Goal: Communication & Community: Share content

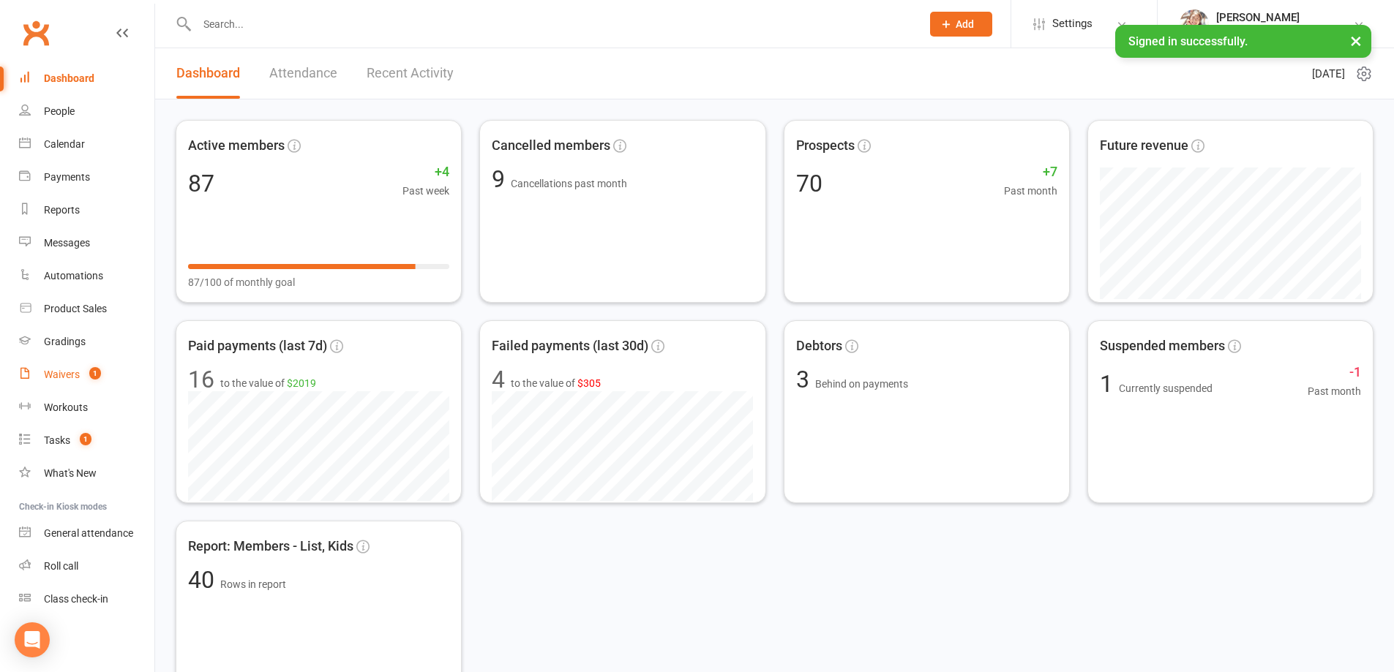
click at [73, 378] on div "Waivers" at bounding box center [62, 375] width 36 height 12
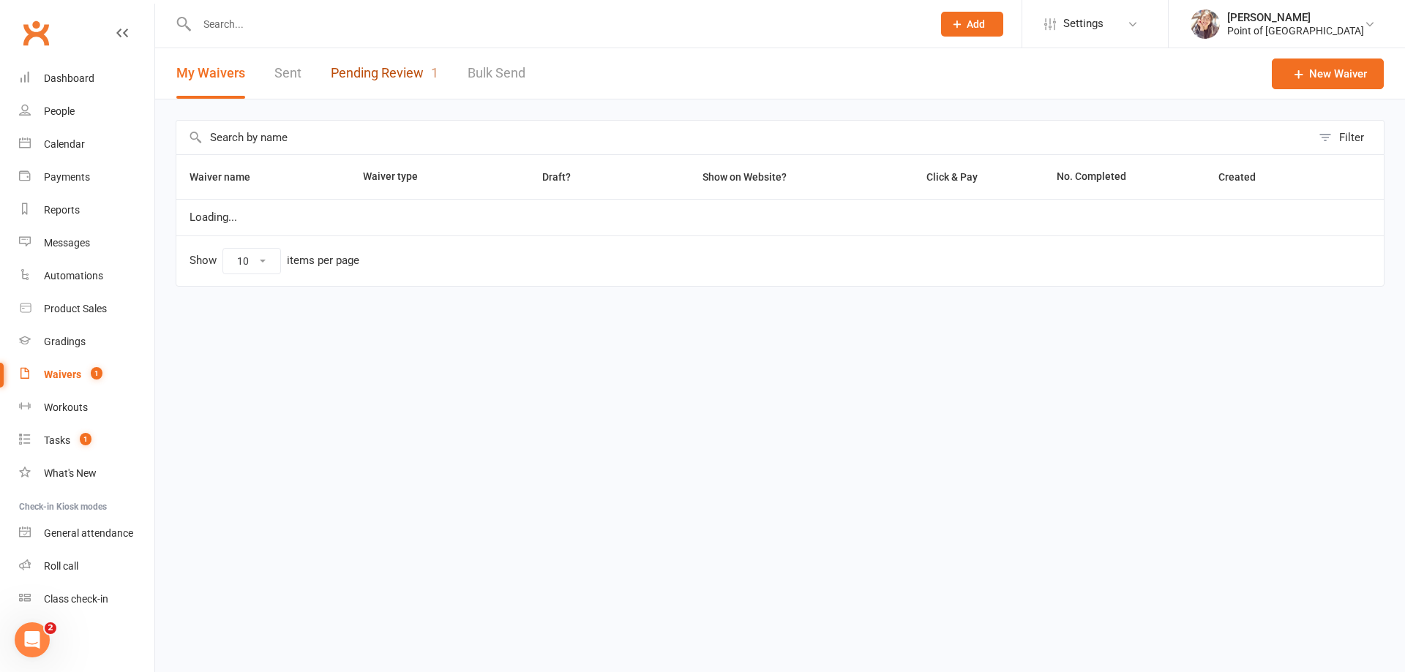
click at [413, 67] on link "Pending Review 1" at bounding box center [385, 73] width 108 height 50
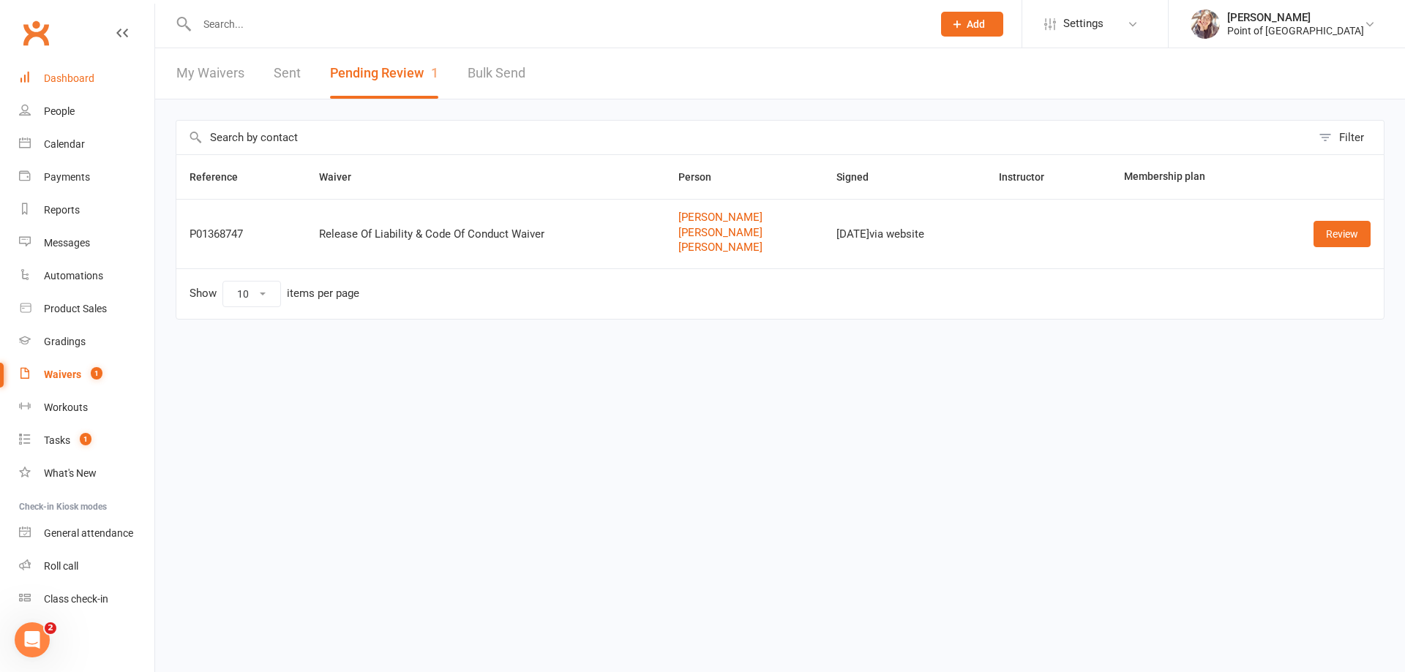
click at [80, 86] on link "Dashboard" at bounding box center [86, 78] width 135 height 33
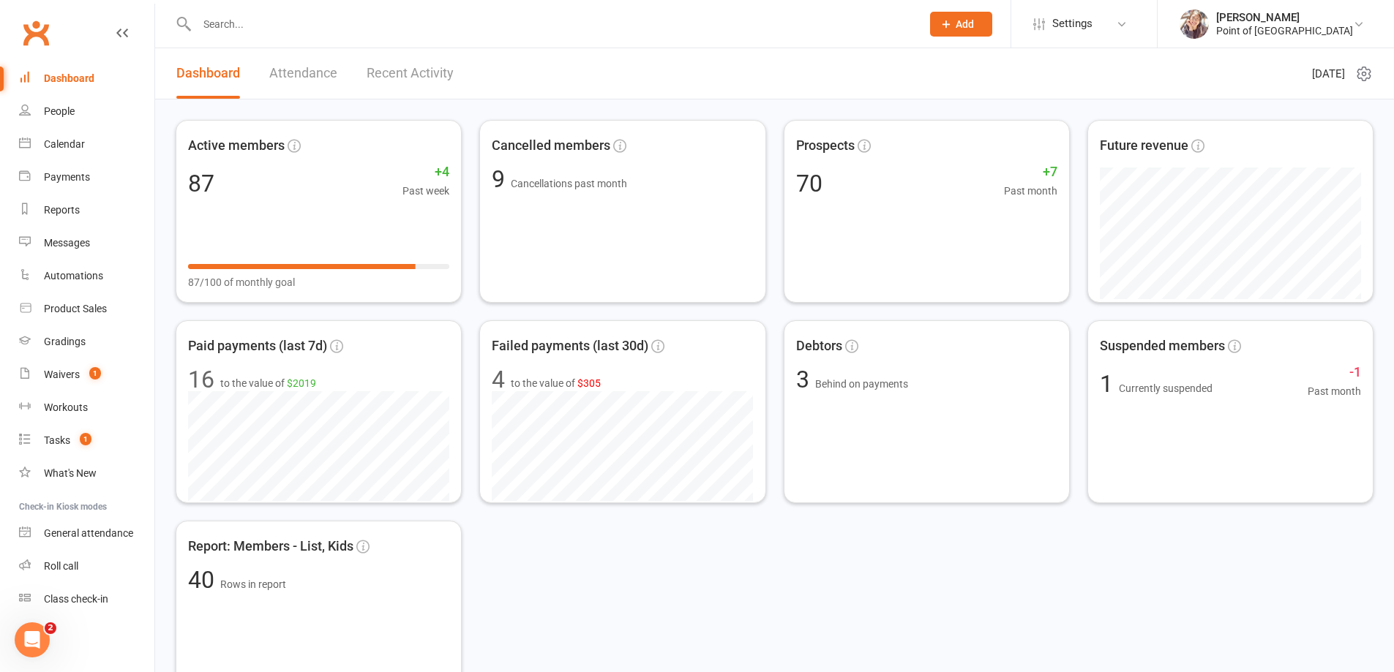
click at [260, 29] on input "text" at bounding box center [551, 24] width 718 height 20
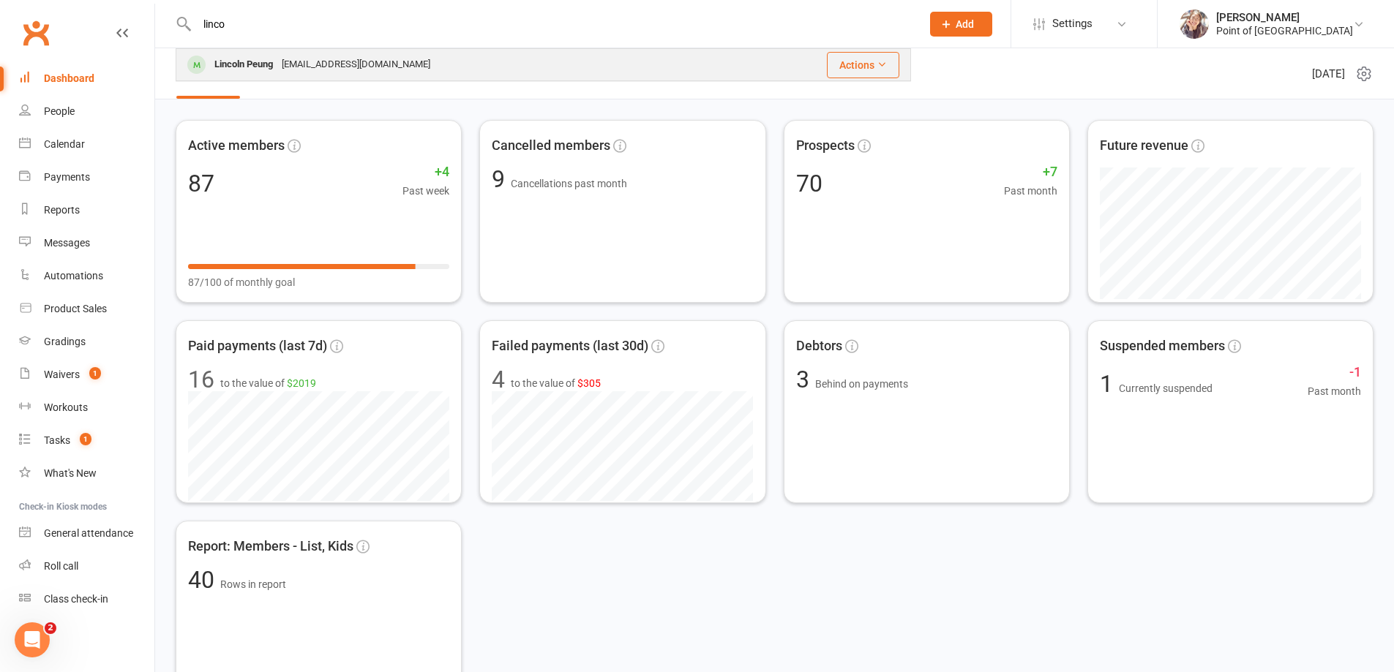
type input "linco"
click at [275, 66] on div "Lincoln Peung" at bounding box center [243, 64] width 67 height 21
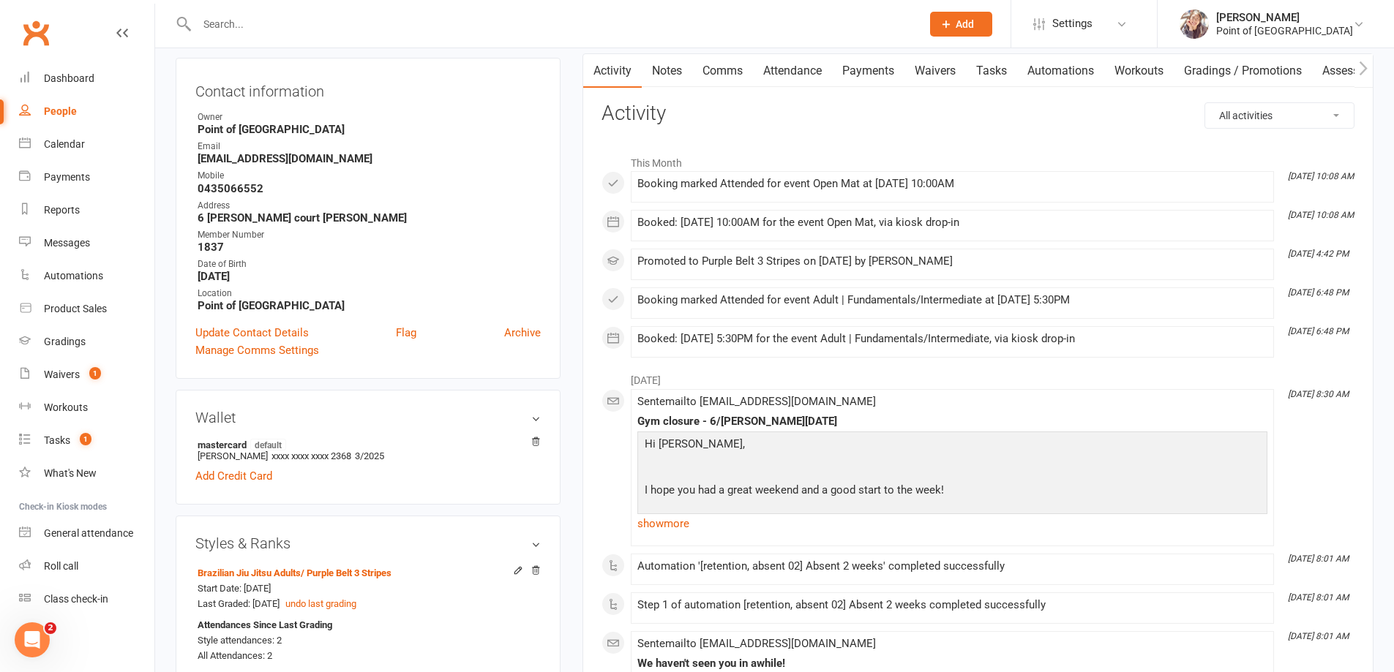
scroll to position [146, 0]
click at [78, 87] on link "Dashboard" at bounding box center [86, 78] width 135 height 33
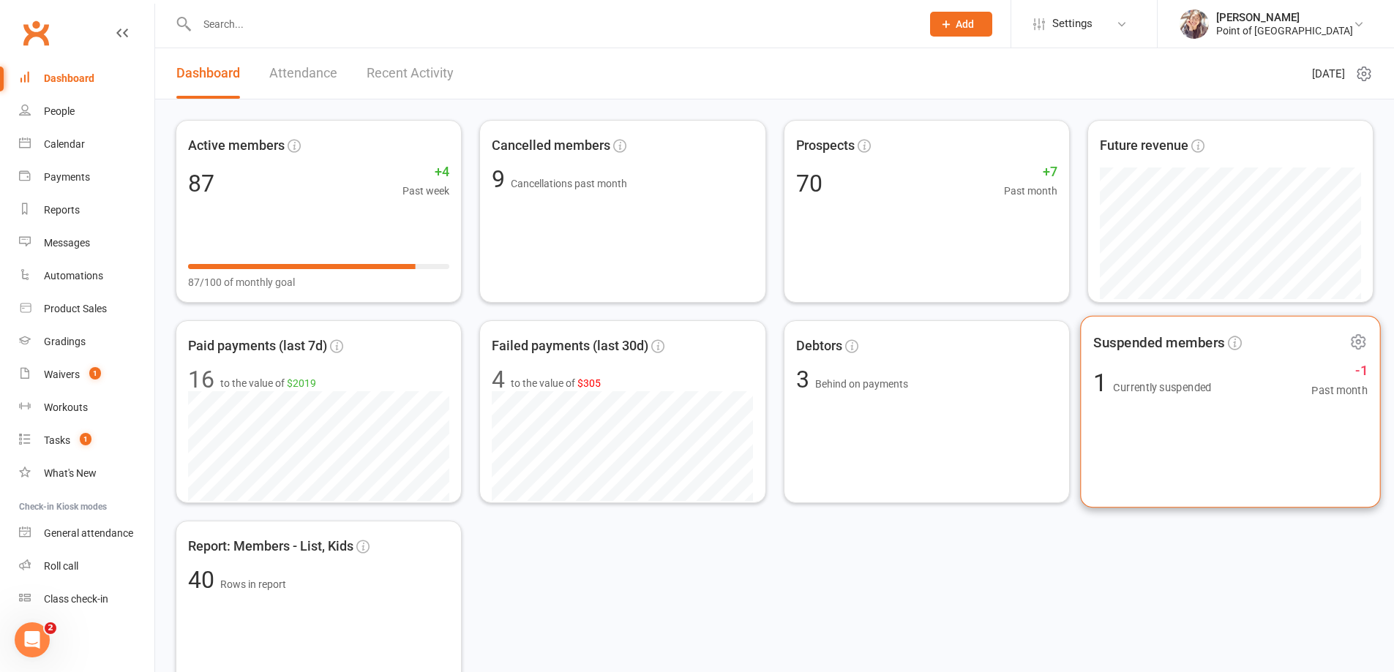
click at [1287, 464] on div "Suspended members 1 Currently suspended -1 Past month" at bounding box center [1230, 412] width 301 height 192
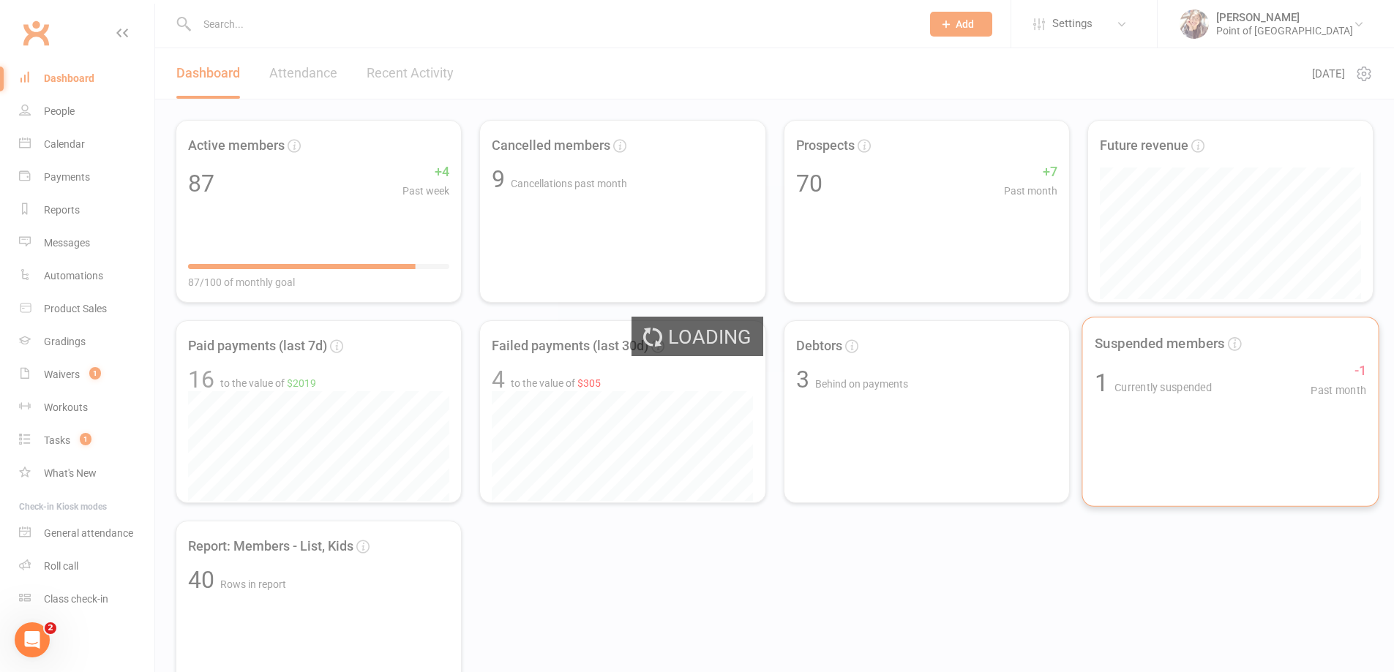
select select "100"
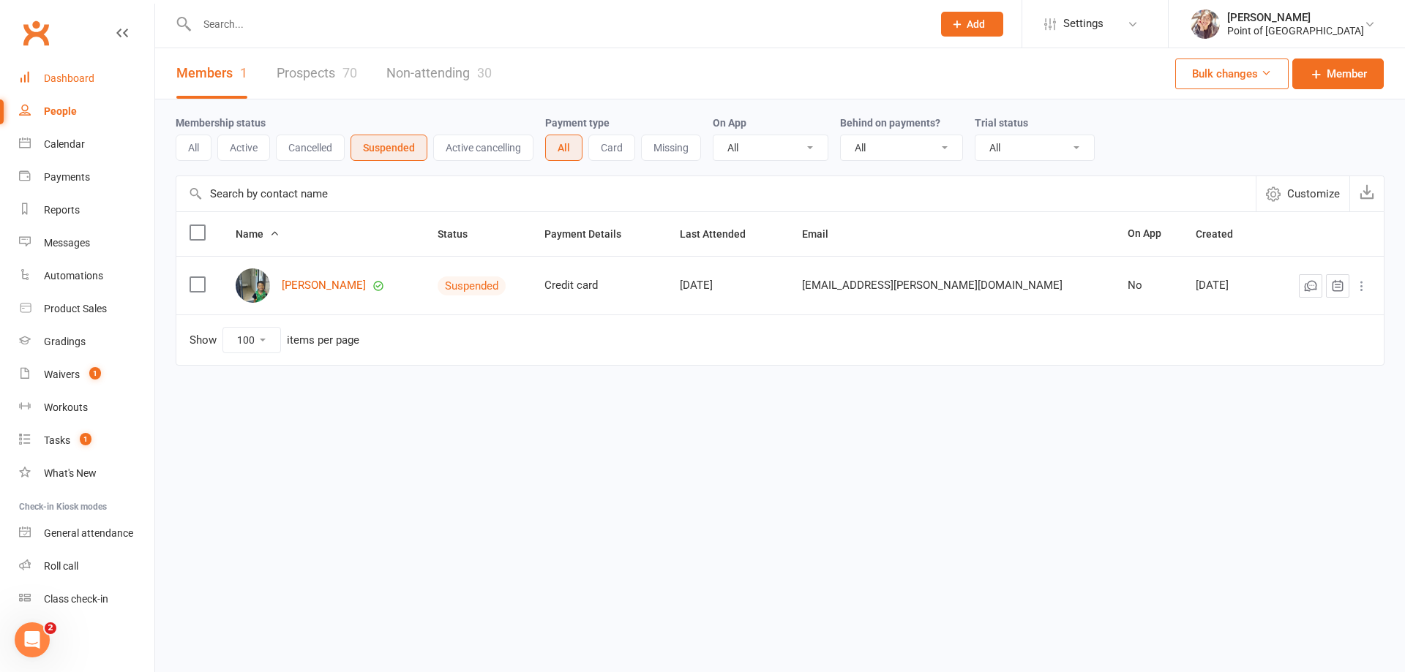
click at [64, 72] on div "Dashboard" at bounding box center [69, 78] width 50 height 12
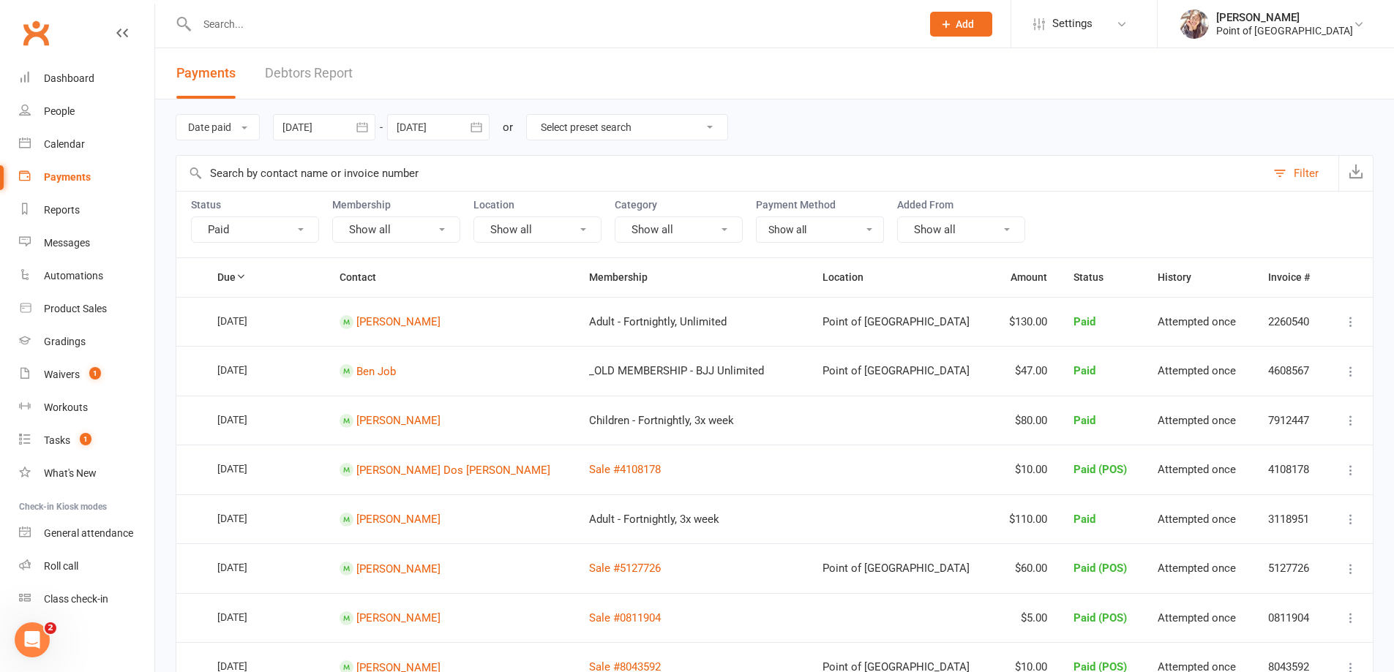
click at [346, 123] on div at bounding box center [324, 127] width 102 height 26
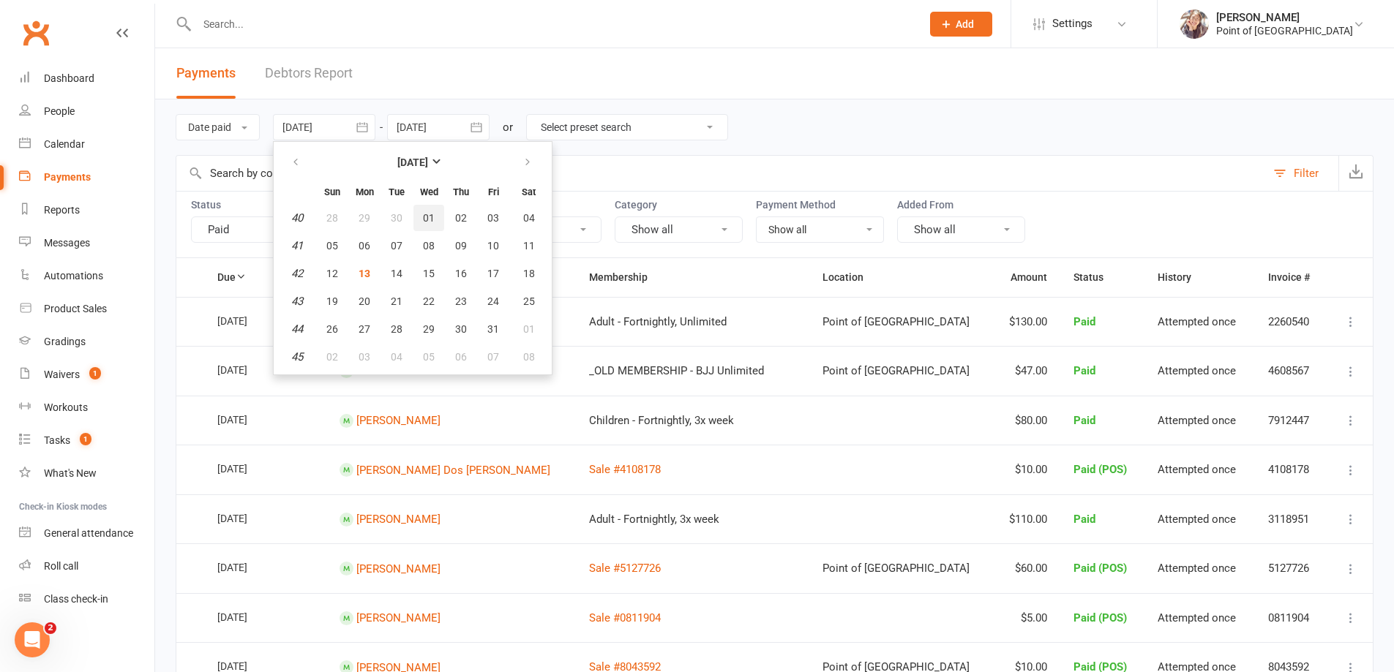
click at [420, 217] on button "01" at bounding box center [428, 218] width 31 height 26
type input "01 Oct 2025"
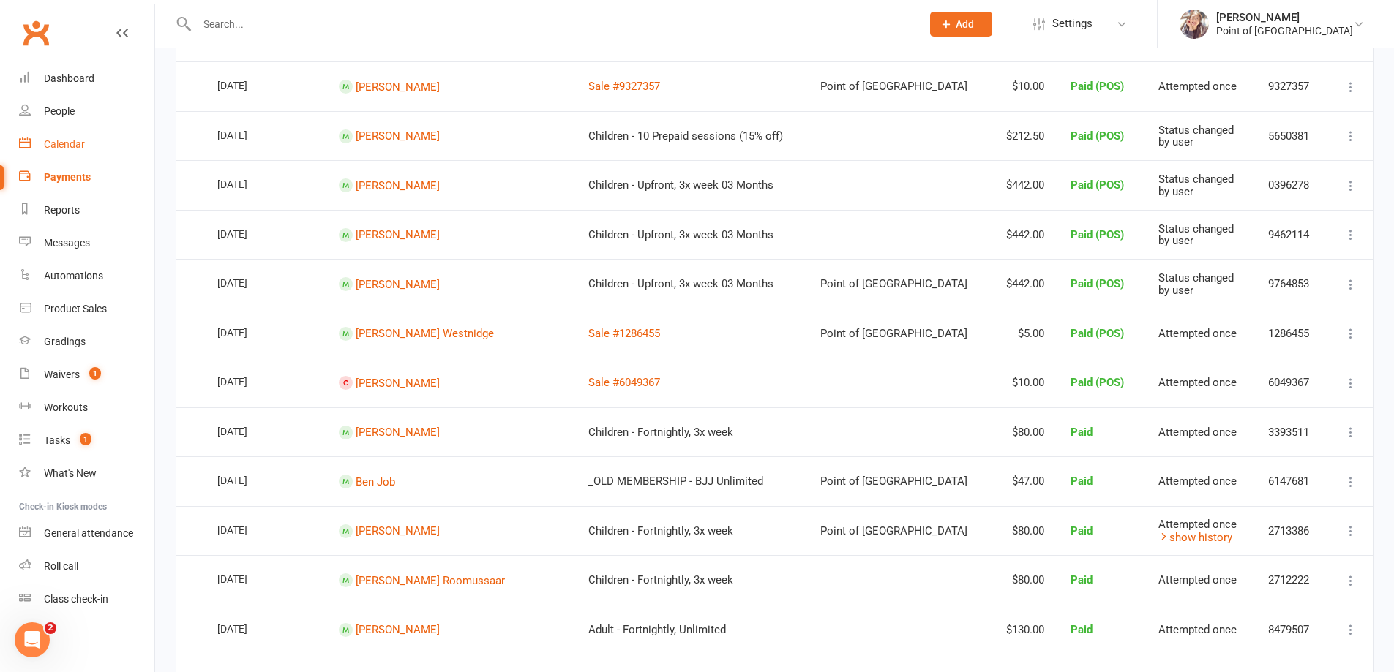
scroll to position [622, 0]
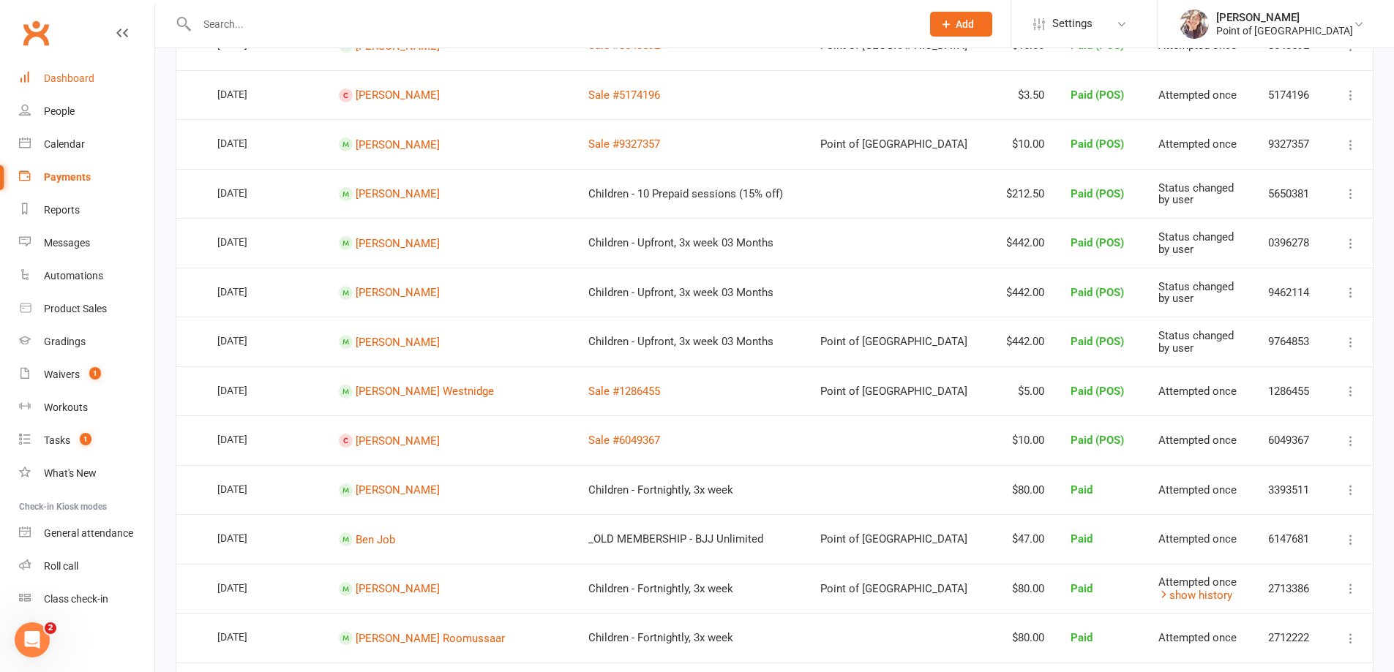
click at [78, 80] on div "Dashboard" at bounding box center [69, 78] width 50 height 12
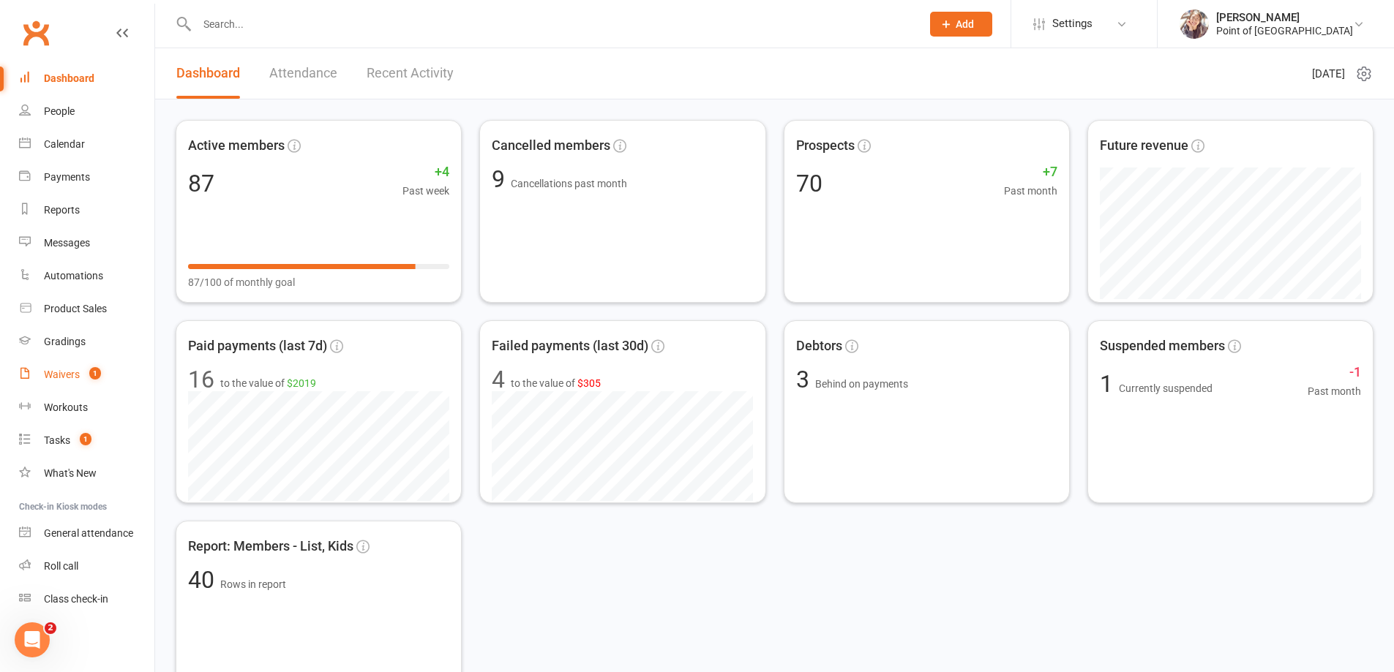
click at [76, 370] on div "Waivers" at bounding box center [62, 375] width 36 height 12
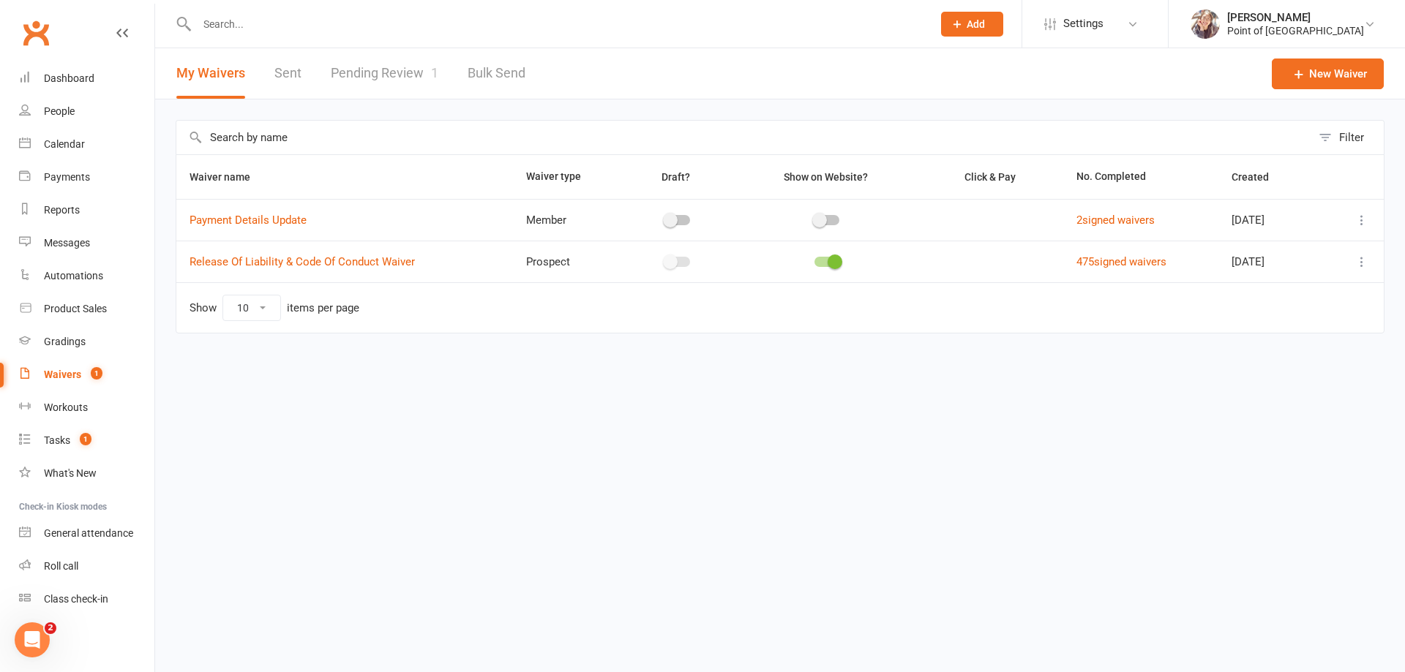
click at [383, 53] on link "Pending Review 1" at bounding box center [385, 73] width 108 height 50
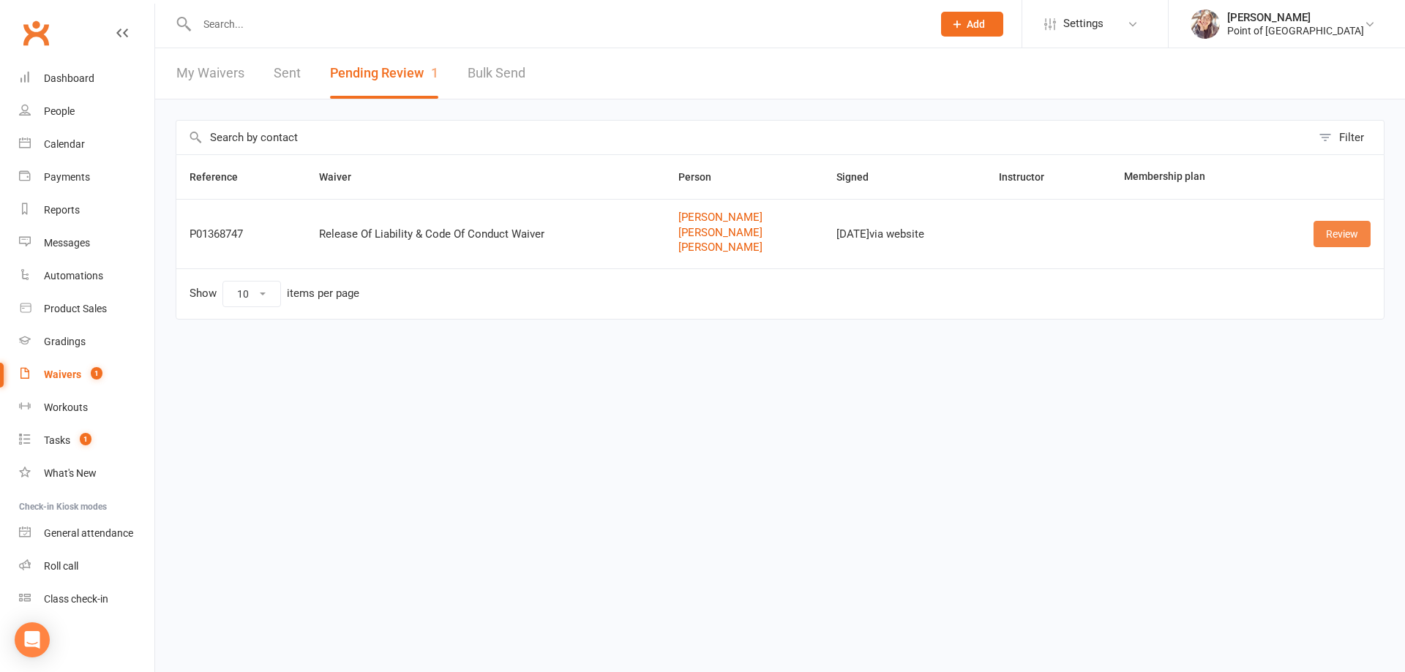
click at [1336, 237] on link "Review" at bounding box center [1341, 234] width 57 height 26
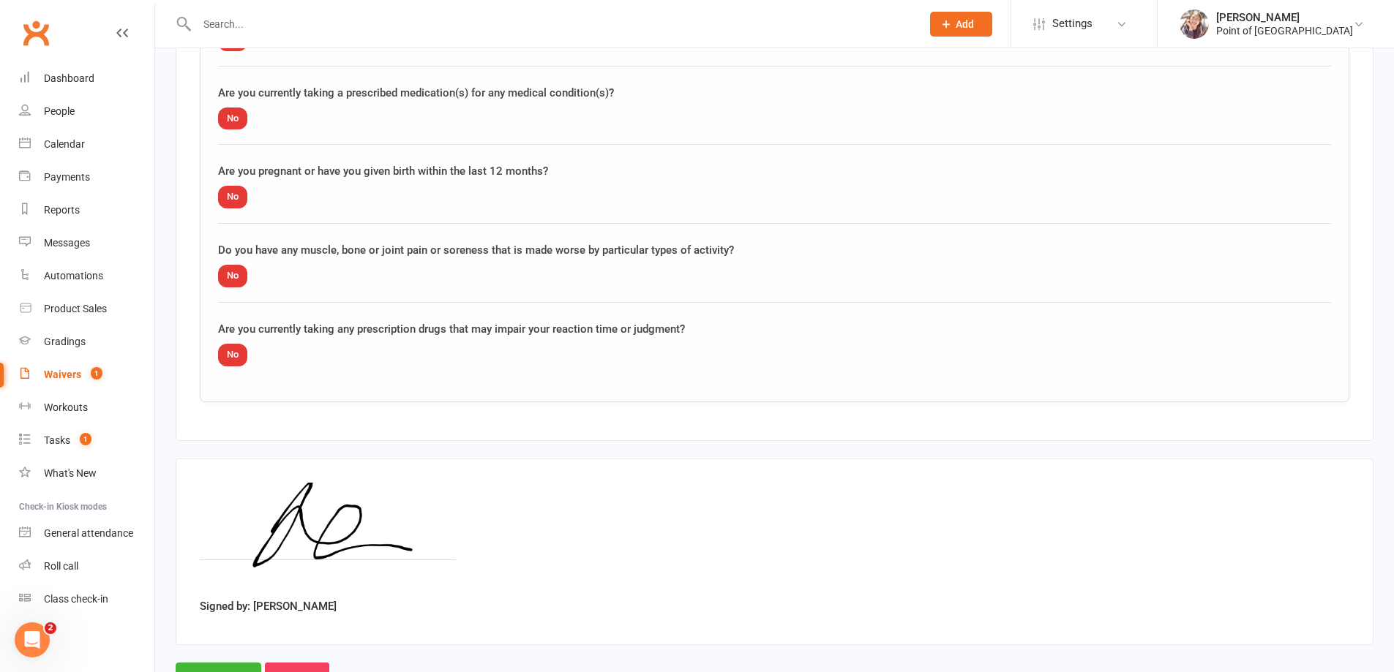
scroll to position [2513, 0]
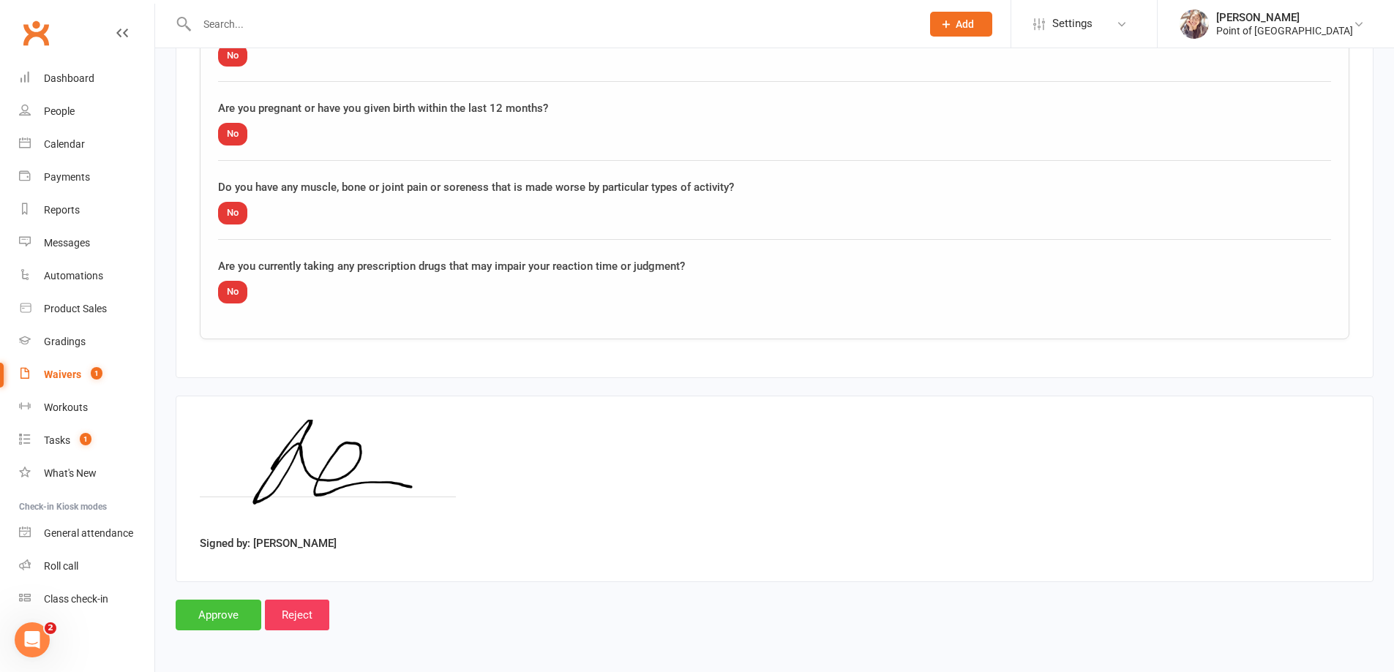
click at [203, 613] on input "Approve" at bounding box center [219, 615] width 86 height 31
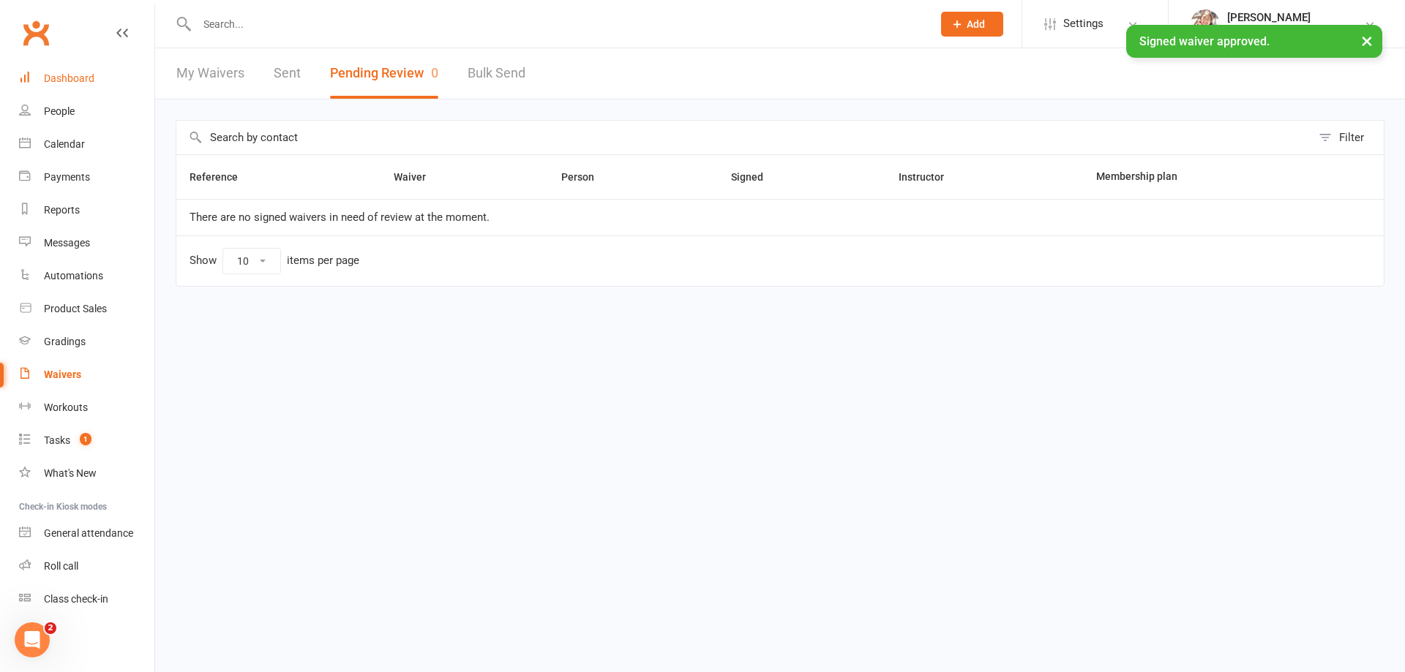
click at [67, 80] on div "Dashboard" at bounding box center [69, 78] width 50 height 12
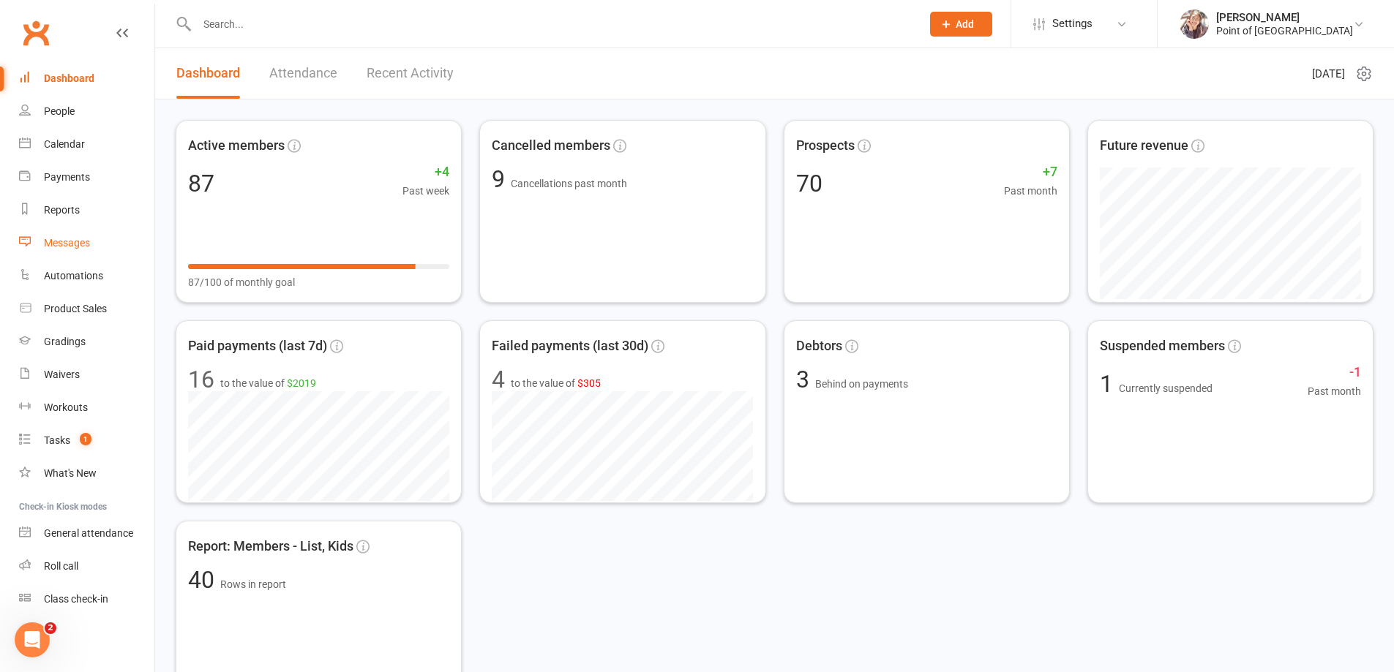
click at [64, 236] on link "Messages" at bounding box center [86, 243] width 135 height 33
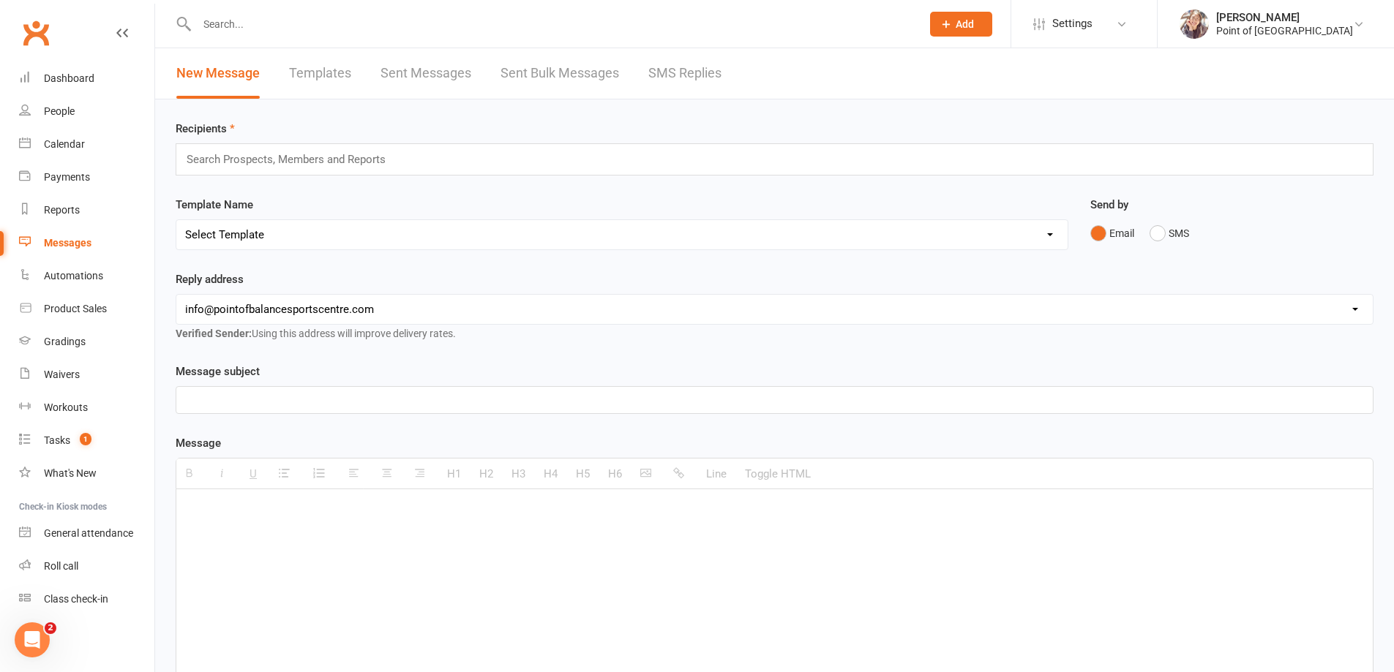
click at [309, 160] on input "text" at bounding box center [292, 159] width 214 height 19
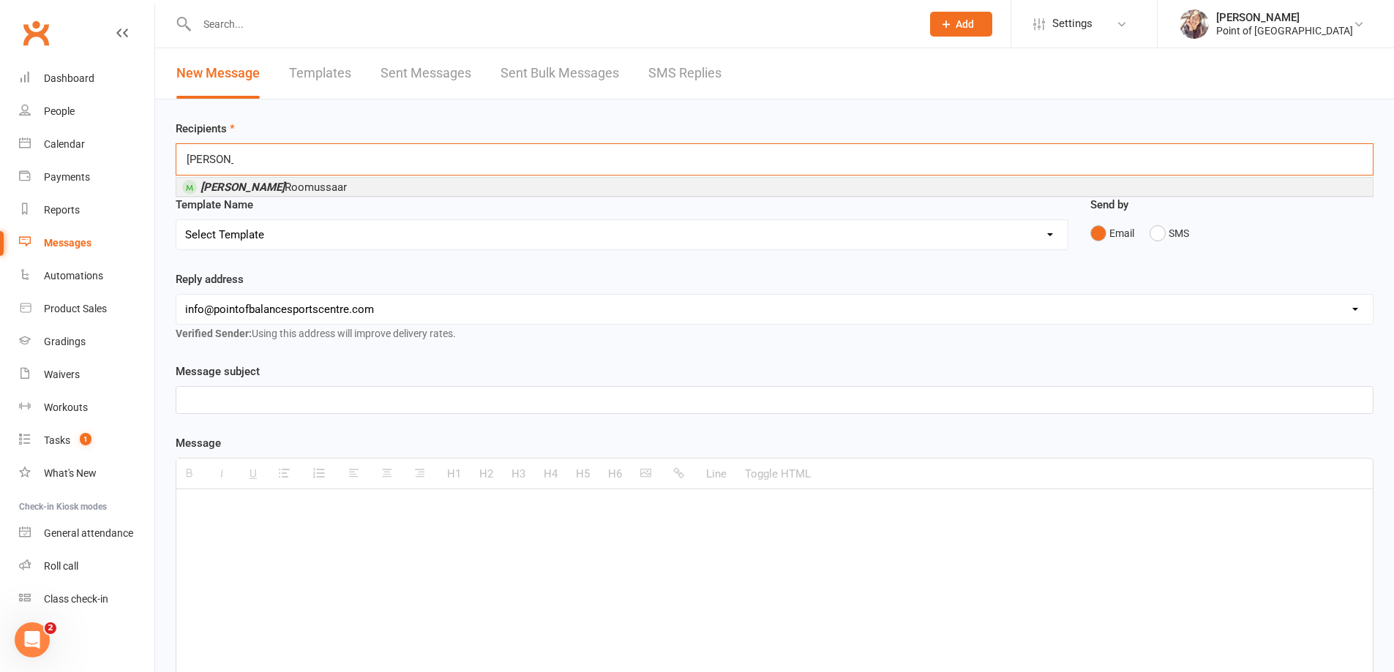
type input "cruz"
click at [298, 195] on li "Cruz Roomussaar" at bounding box center [774, 187] width 1196 height 18
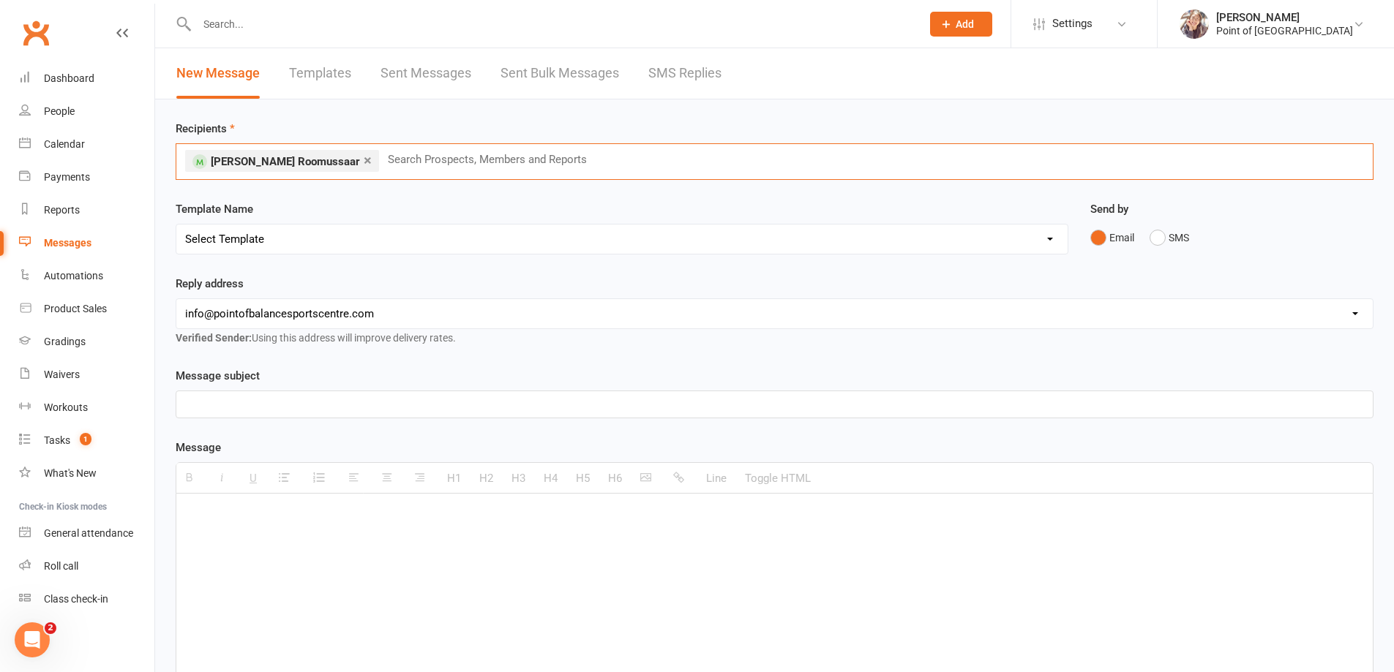
click at [298, 241] on select "Select Template [Email] Tailored Session [01 confirm] Trial booked [SMS] Tailor…" at bounding box center [621, 239] width 891 height 29
select select "32"
click at [176, 225] on select "Select Template [Email] Tailored Session [01 confirm] Trial booked [SMS] Tailor…" at bounding box center [621, 239] width 891 height 29
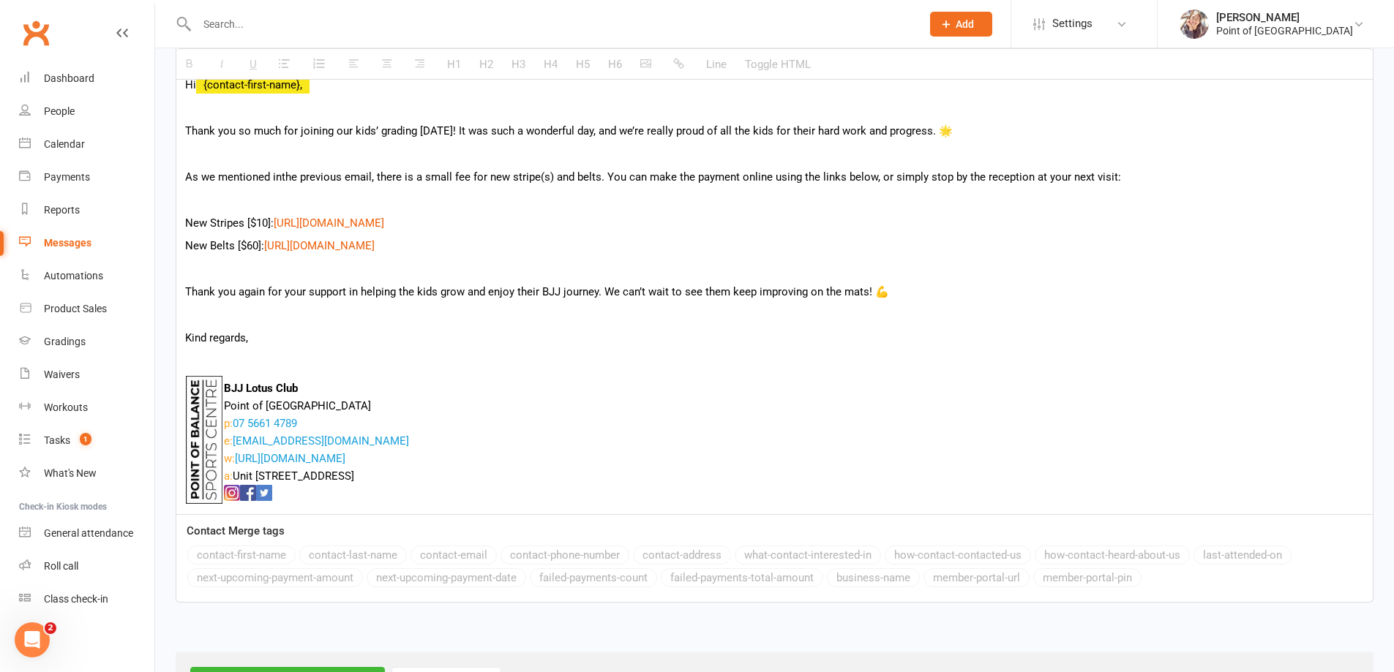
scroll to position [695, 0]
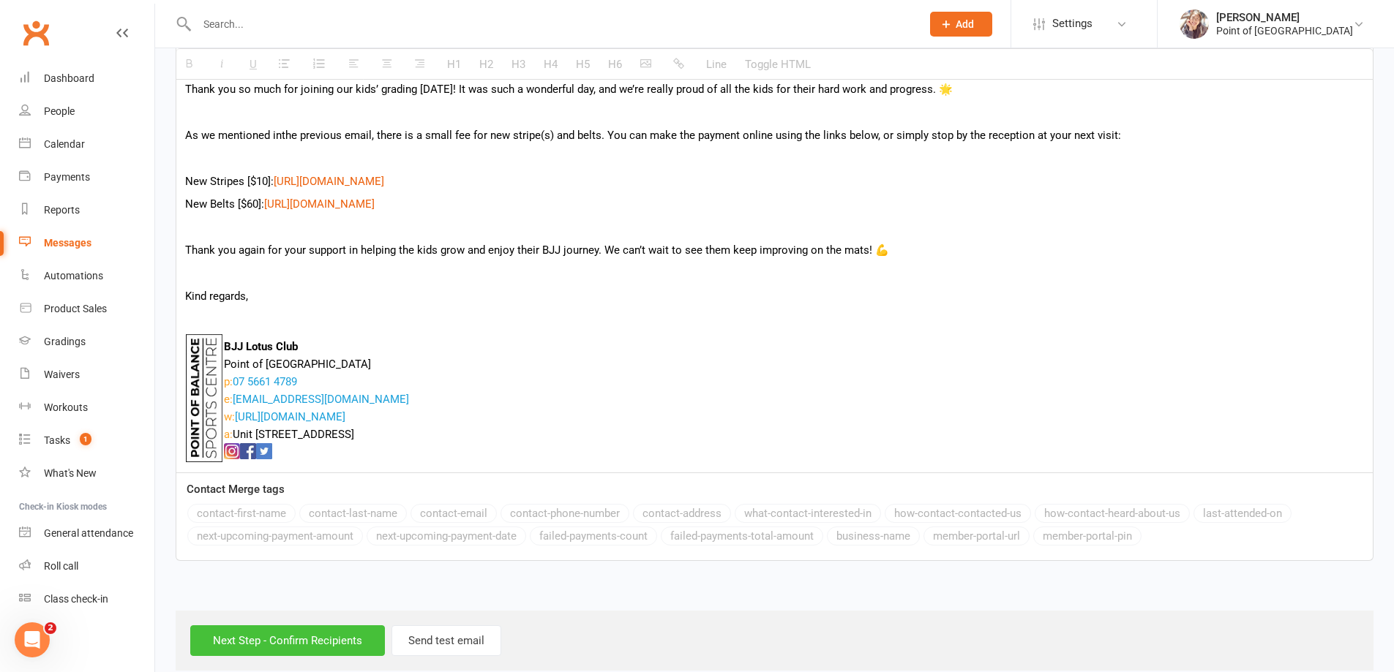
click at [322, 645] on input "Next Step - Confirm Recipients" at bounding box center [287, 641] width 195 height 31
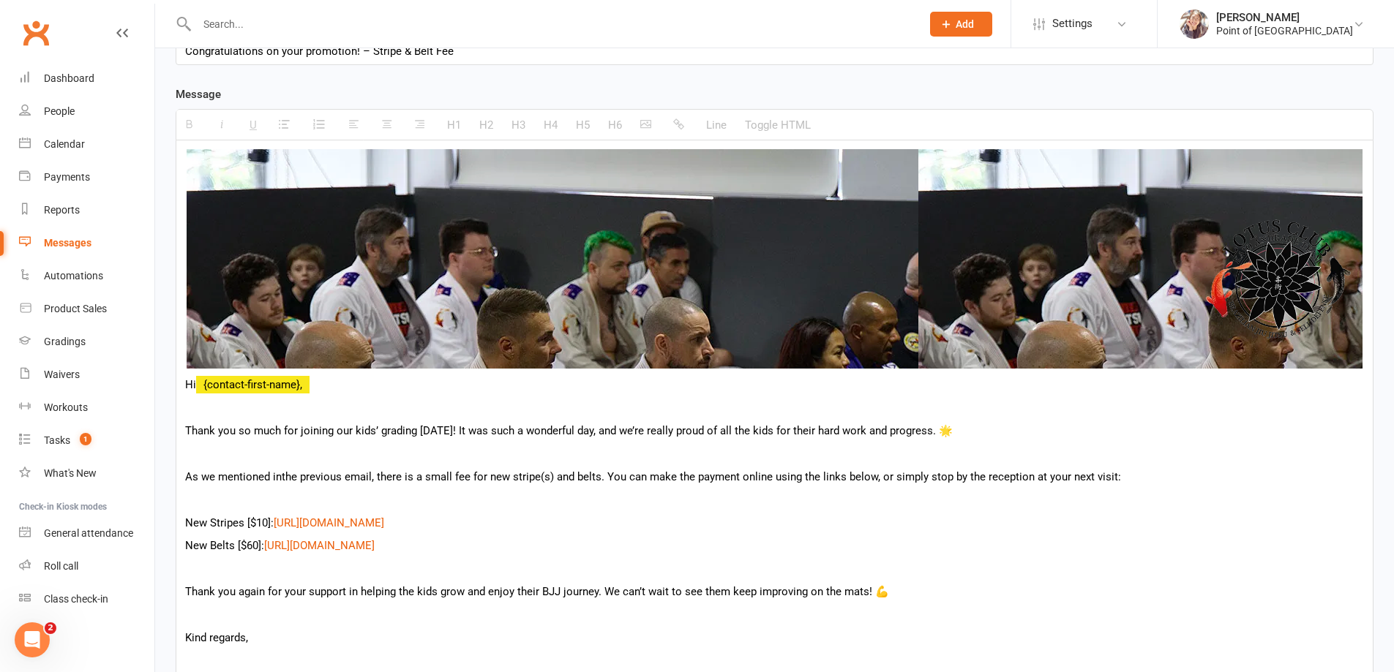
scroll to position [567, 0]
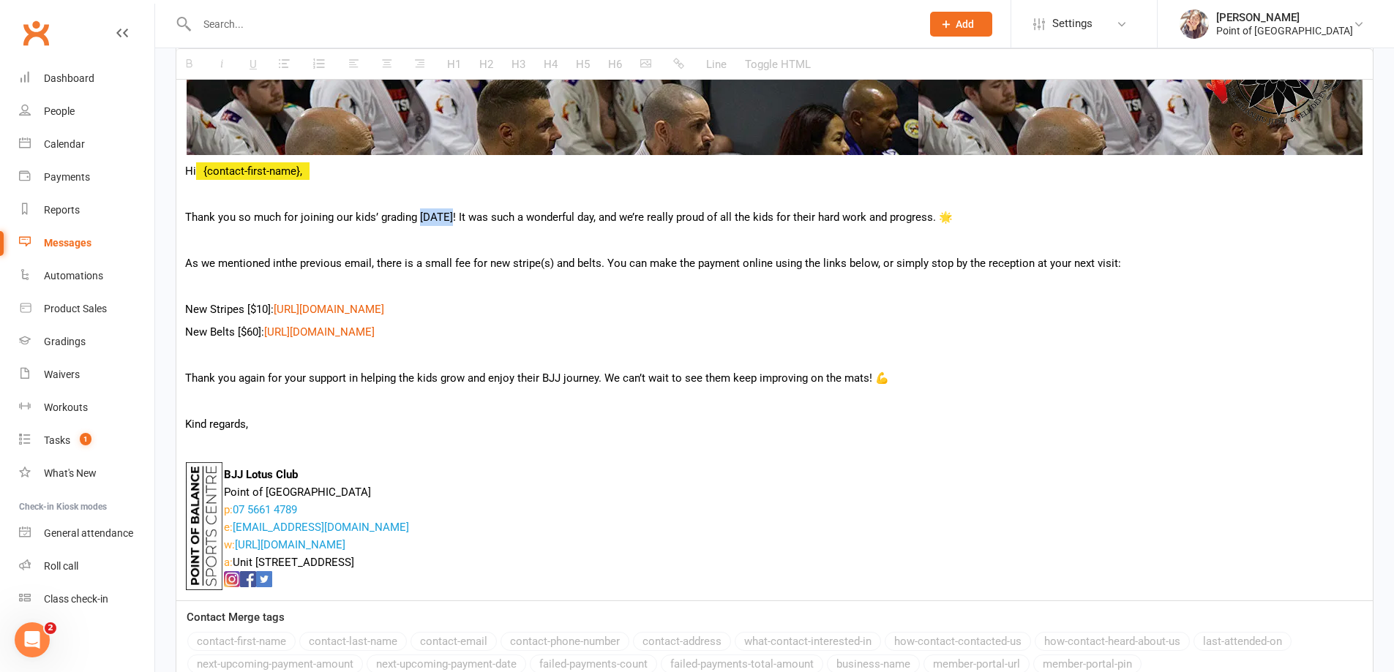
drag, startPoint x: 418, startPoint y: 217, endPoint x: 442, endPoint y: 217, distance: 24.1
click at [442, 217] on p "Thank you so much for joining our kids’ grading last Saturday! It was such a wo…" at bounding box center [774, 218] width 1179 height 18
click at [476, 218] on p "Thank you so much for joining our kids’ grading last Saturday! It was such a wo…" at bounding box center [774, 218] width 1179 height 18
drag, startPoint x: 183, startPoint y: 212, endPoint x: 964, endPoint y: 209, distance: 780.6
click at [964, 209] on div "Hi {contact-first-name}, Thank you so much for joining our kids’ grading last S…" at bounding box center [774, 264] width 1196 height 674
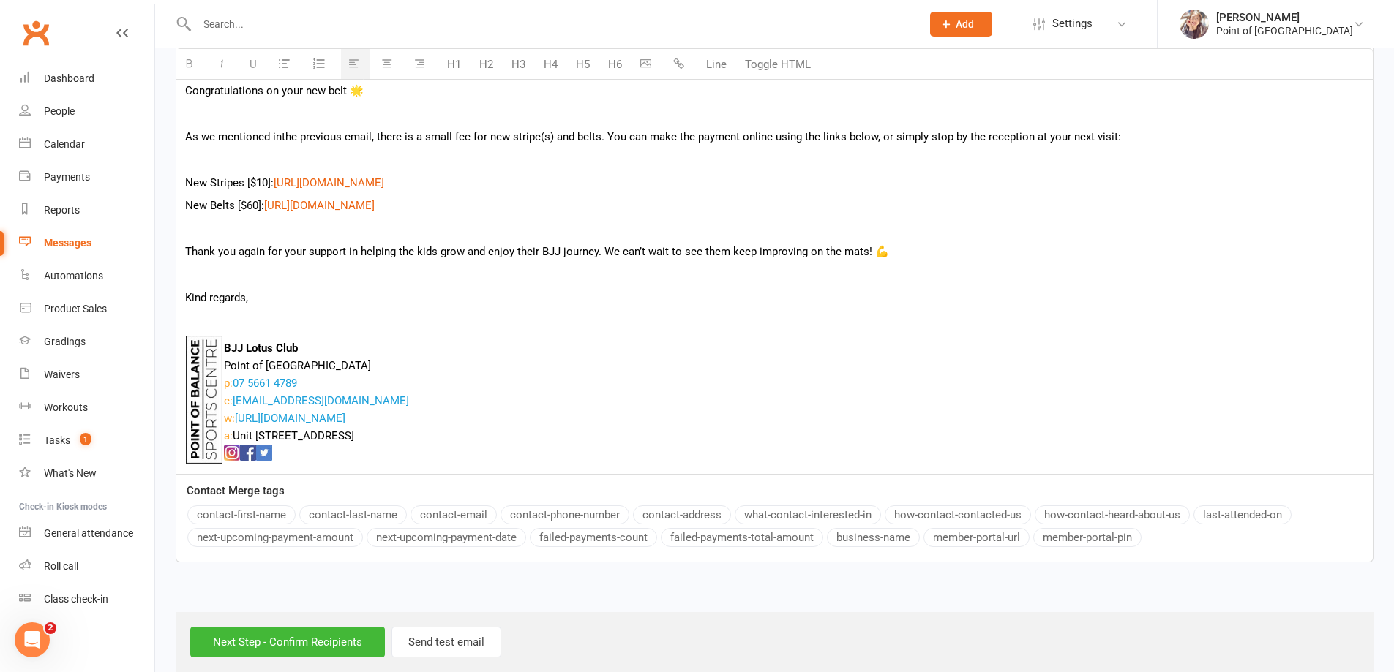
scroll to position [695, 0]
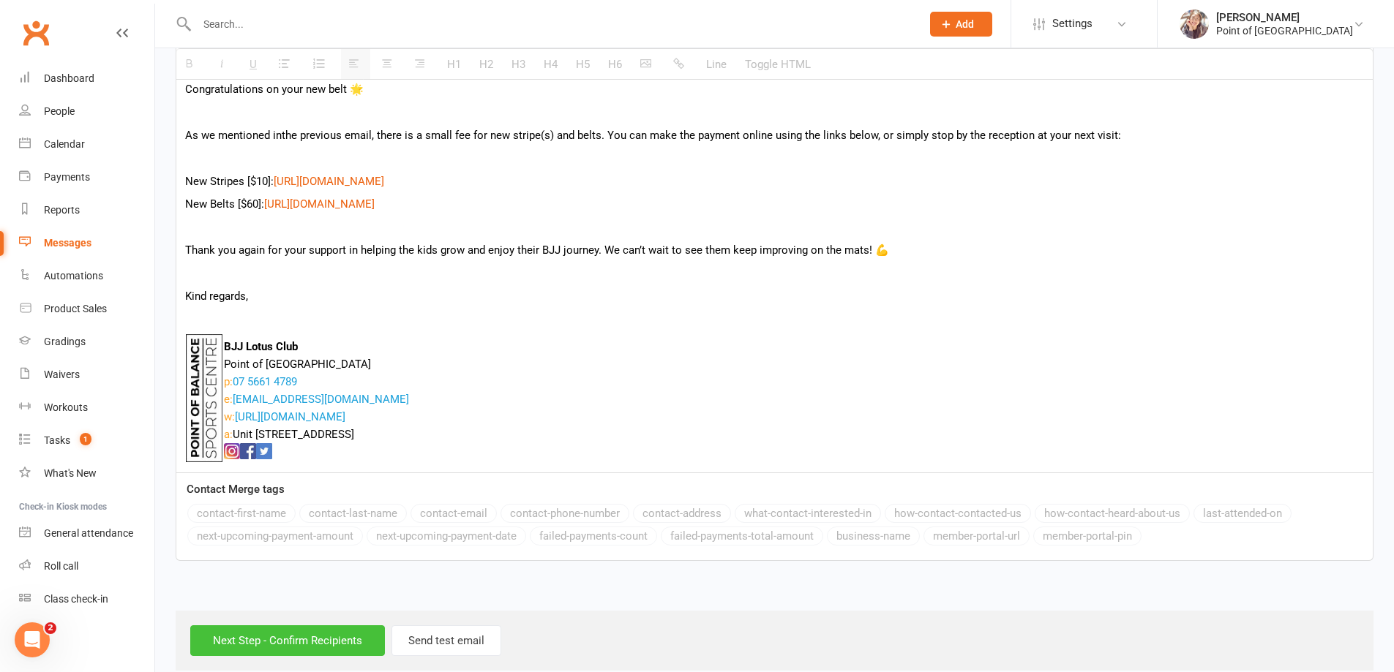
click at [322, 641] on input "Next Step - Confirm Recipients" at bounding box center [287, 641] width 195 height 31
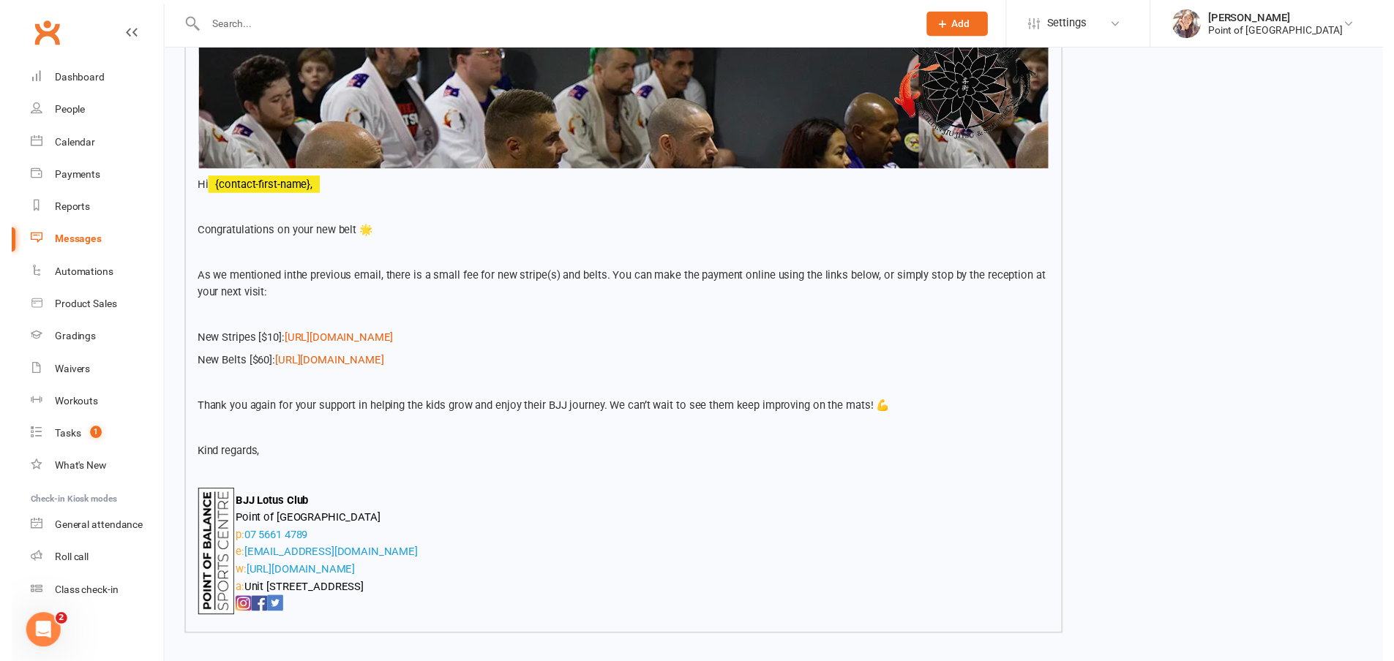
scroll to position [564, 0]
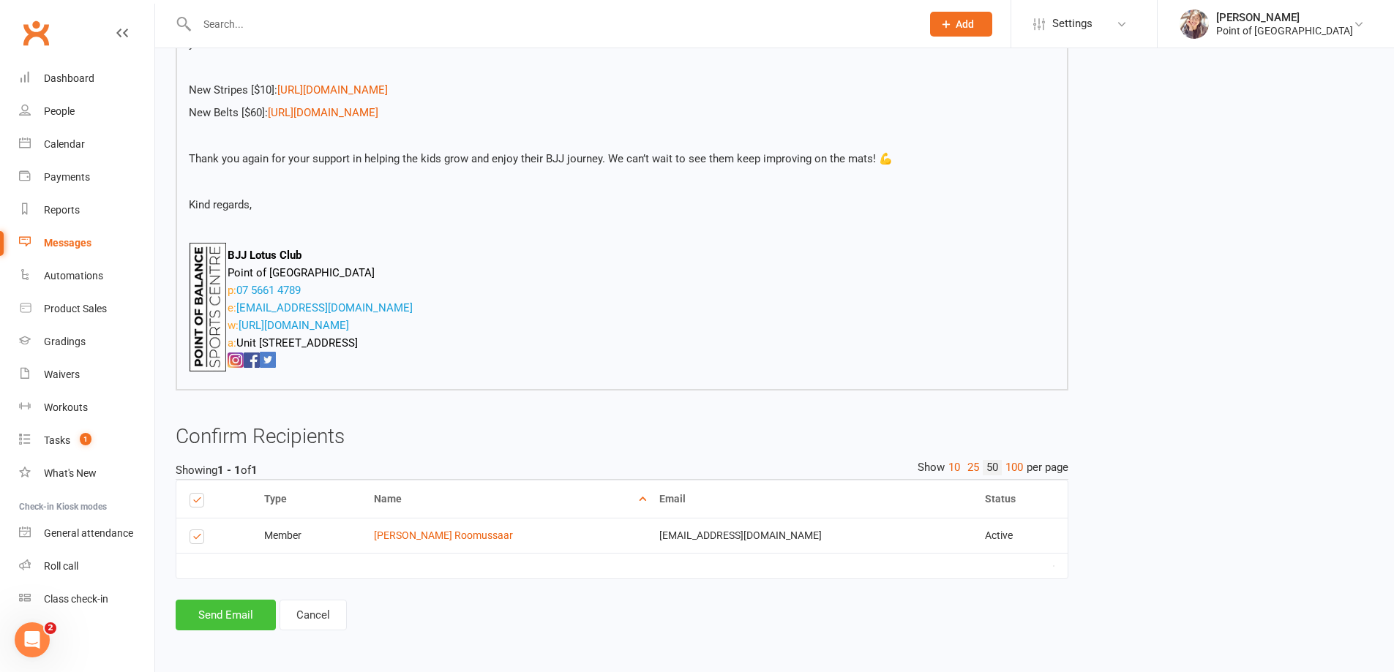
click at [230, 612] on button "Send Email" at bounding box center [226, 615] width 100 height 31
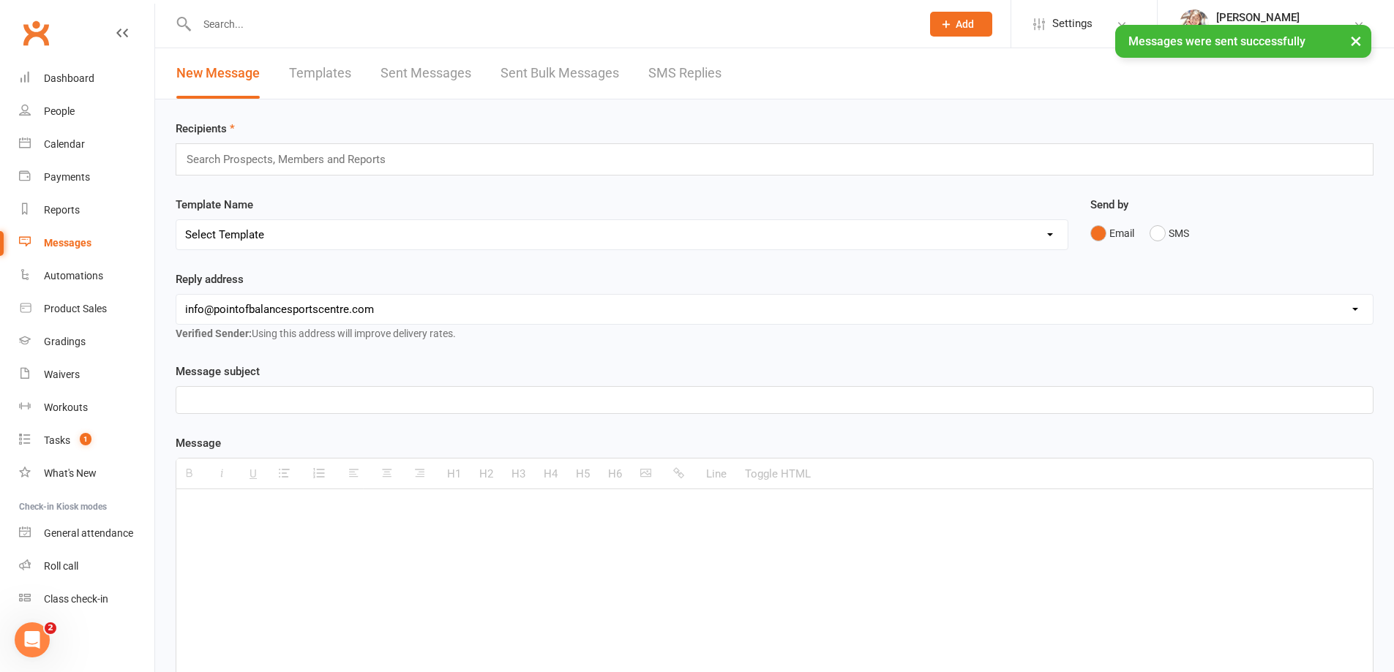
click at [273, 18] on input "text" at bounding box center [551, 24] width 718 height 20
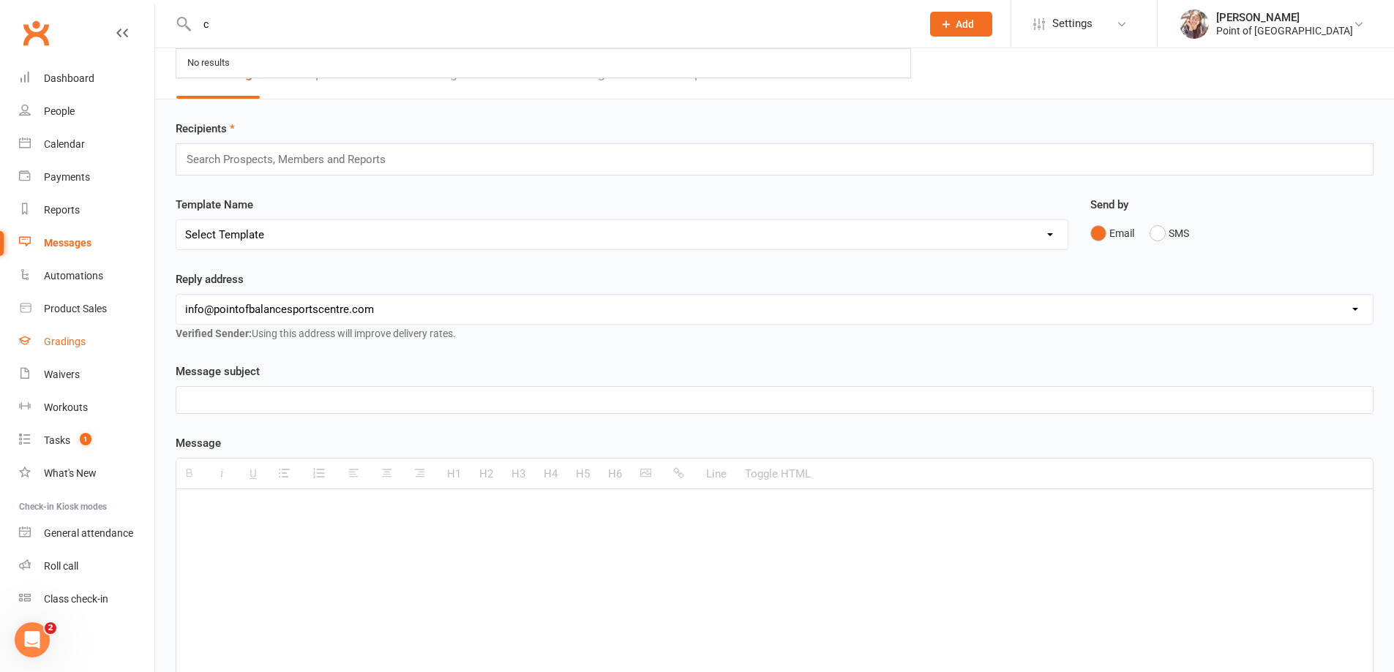
type input "c"
click at [83, 349] on link "Gradings" at bounding box center [86, 342] width 135 height 33
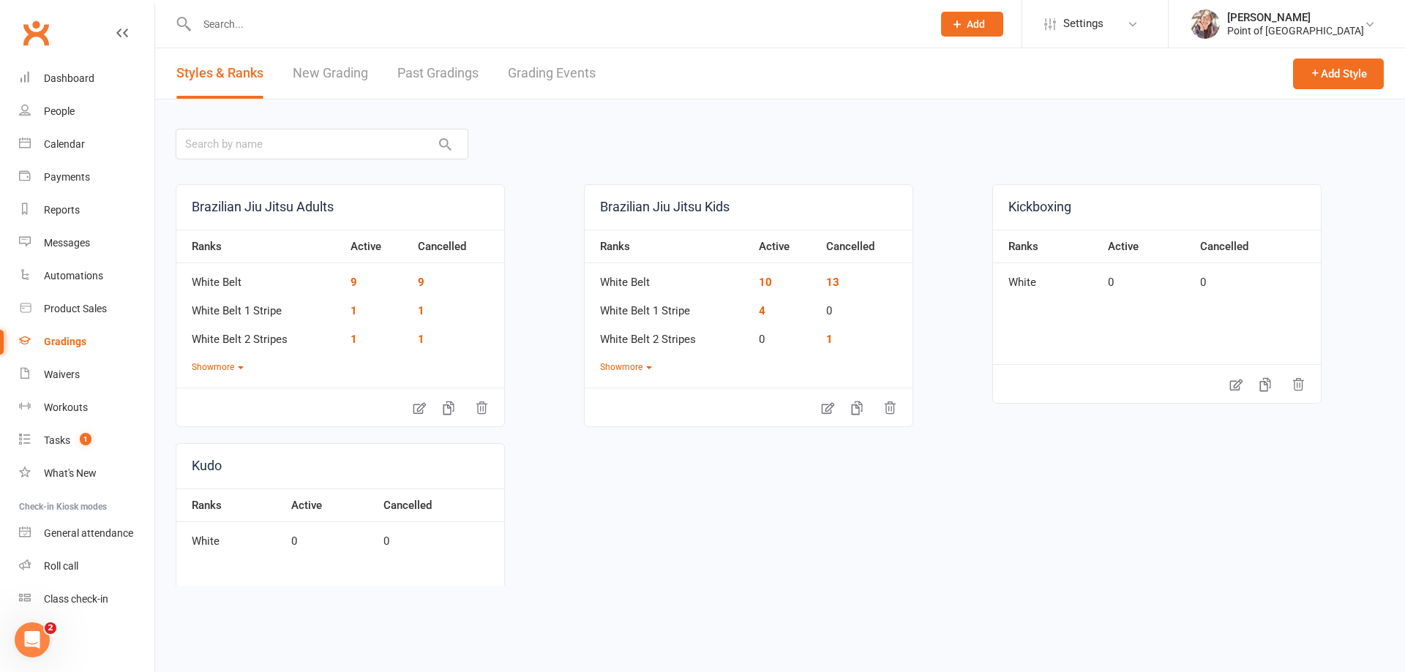
click at [339, 80] on link "New Grading" at bounding box center [330, 73] width 75 height 50
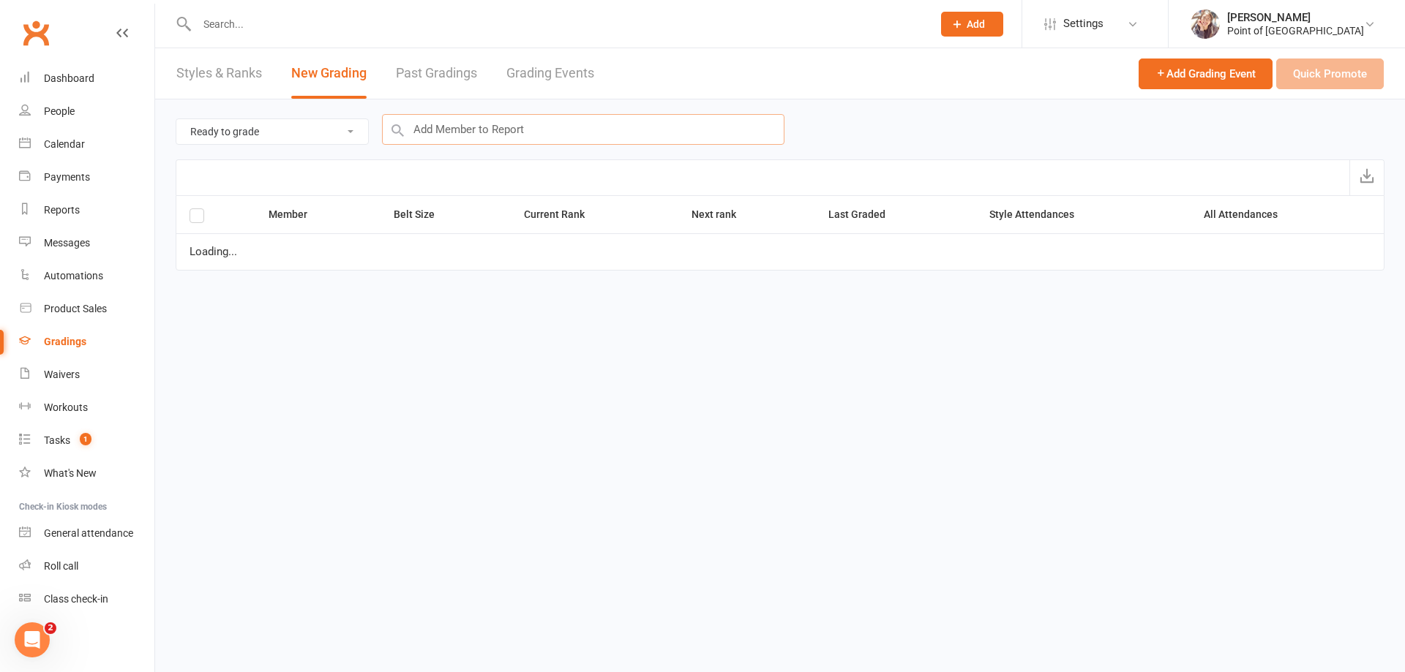
click at [500, 129] on input "text" at bounding box center [583, 129] width 402 height 31
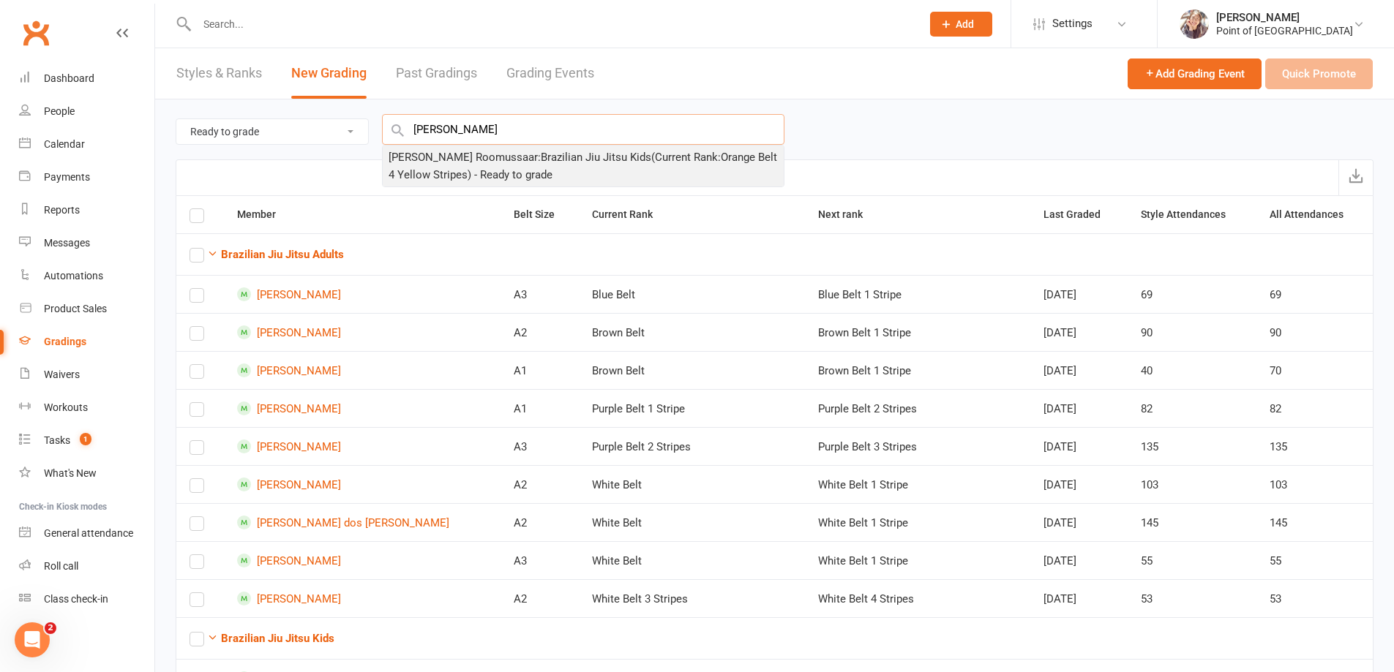
type input "cruz"
click at [492, 151] on div "Cruz Roomussaar : Brazilian Jiu Jitsu Kids (Current Rank: Orange Belt 4 Yellow …" at bounding box center [582, 166] width 389 height 35
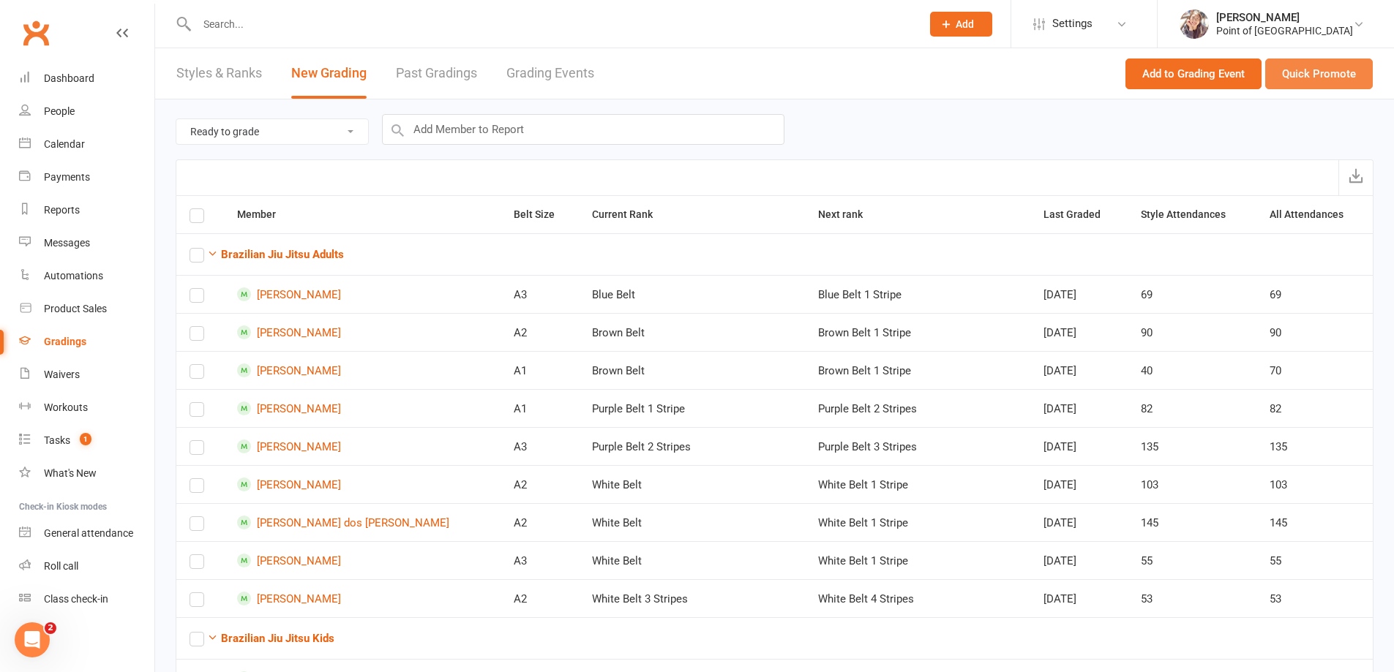
click at [1304, 67] on button "Quick Promote" at bounding box center [1319, 74] width 108 height 31
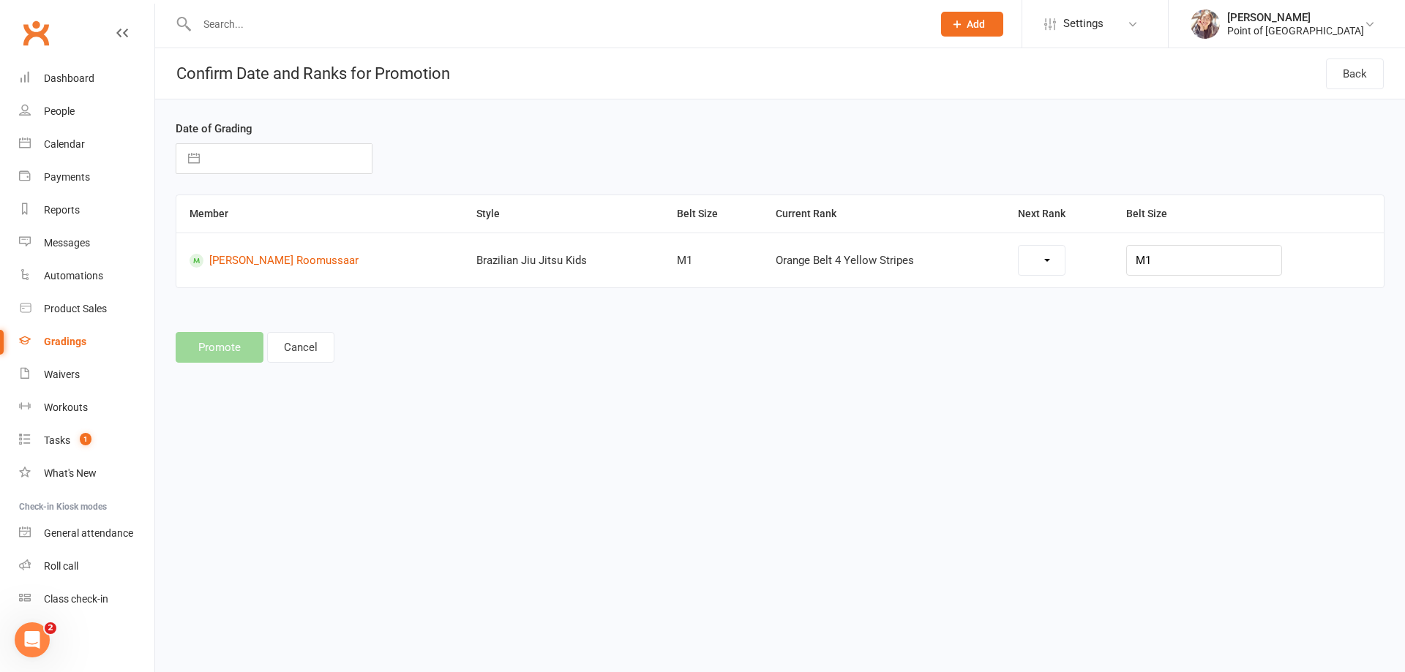
click at [251, 153] on input "text" at bounding box center [289, 158] width 165 height 29
select select "8"
select select "2025"
select select "9"
select select "2025"
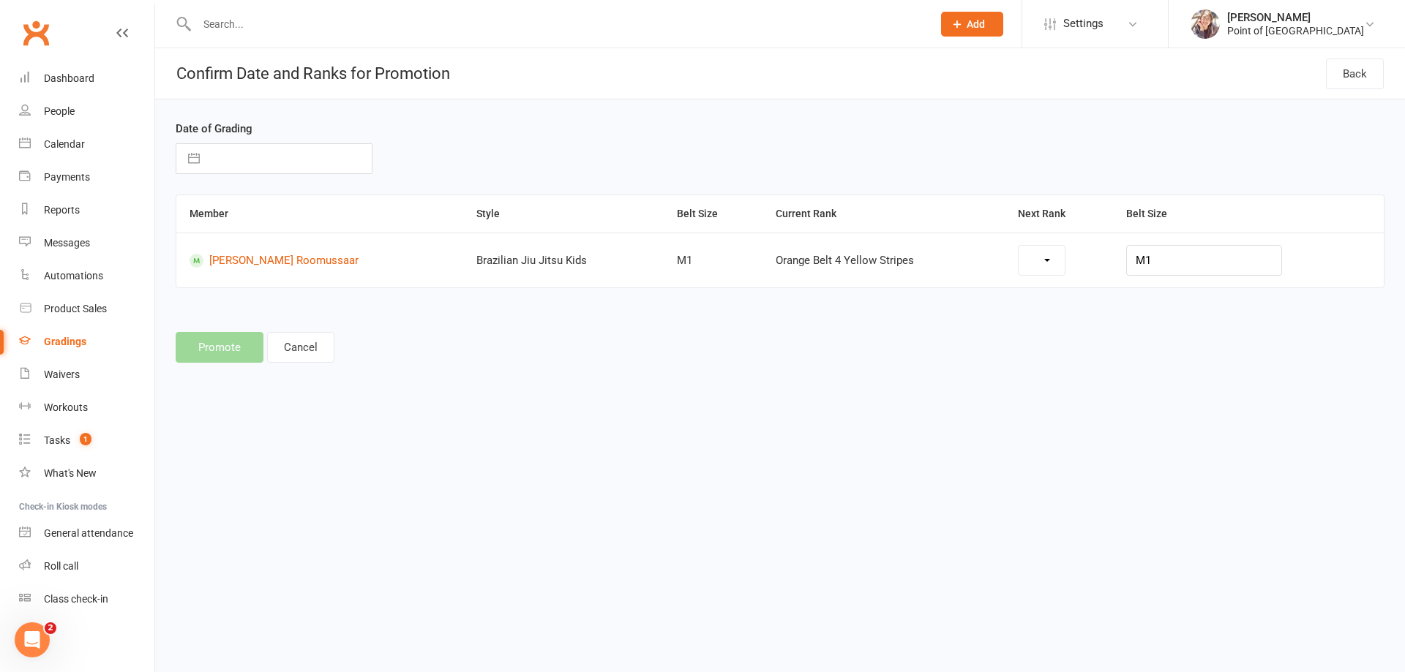
select select "10"
select select "2025"
select select "17019"
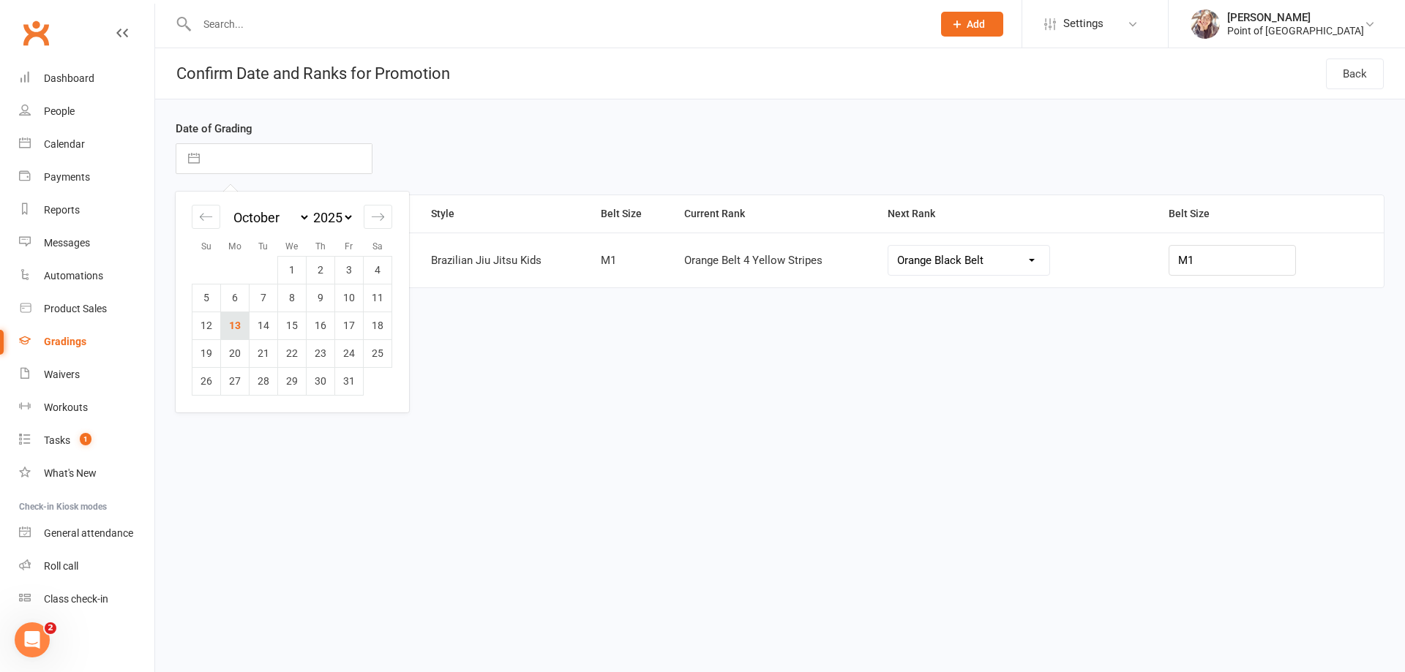
click at [234, 326] on td "13" at bounding box center [235, 326] width 29 height 28
type input "13 Oct 2025"
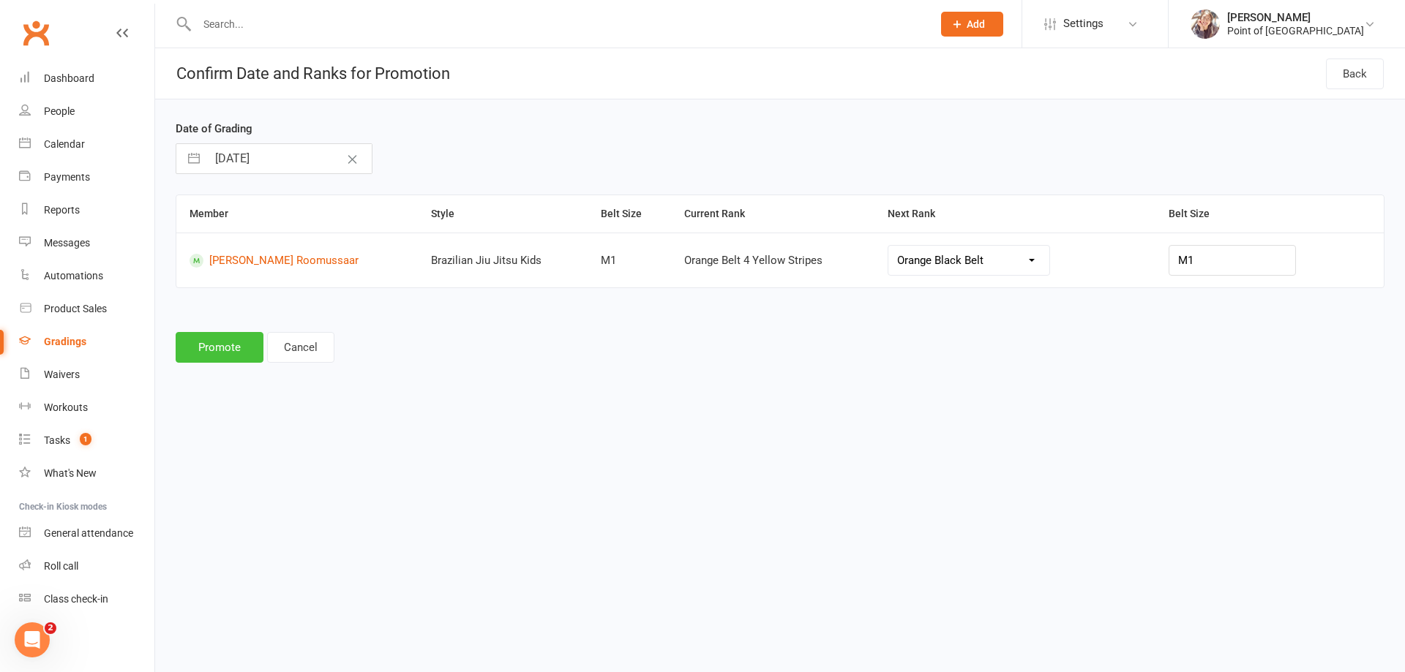
click at [237, 348] on button "Promote" at bounding box center [220, 347] width 88 height 31
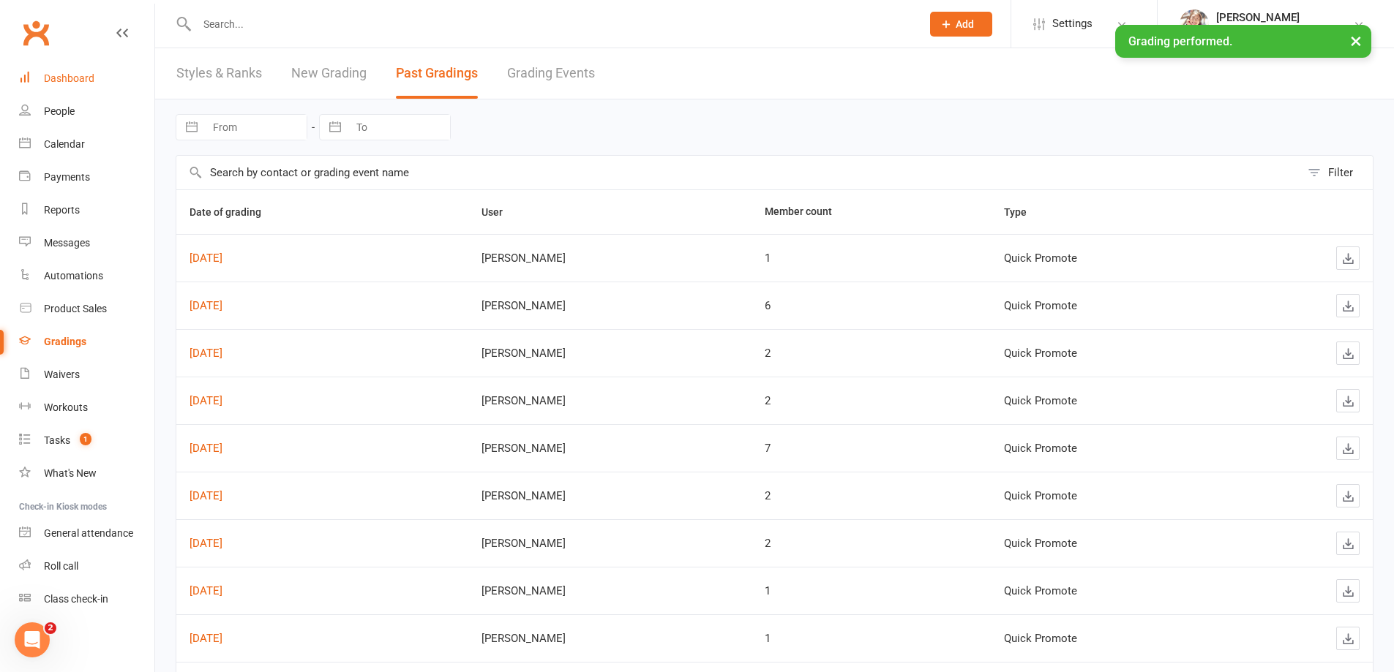
click at [89, 80] on div "Dashboard" at bounding box center [69, 78] width 50 height 12
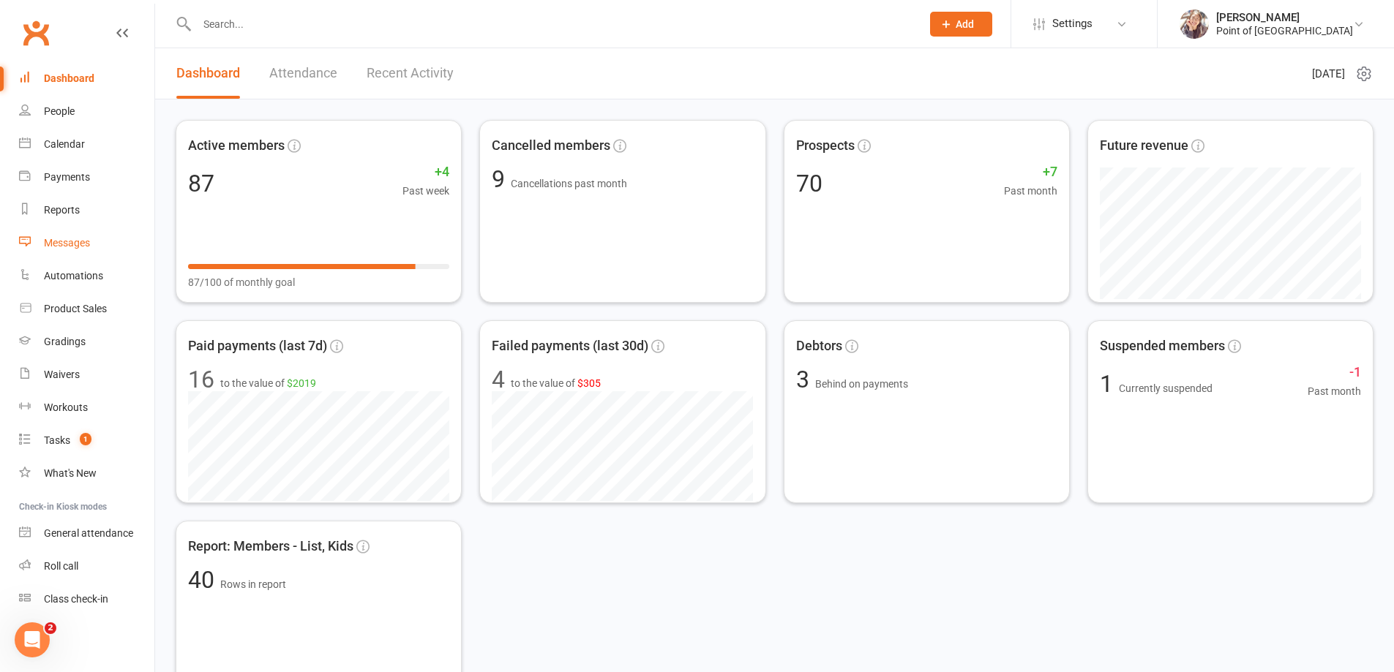
click at [68, 245] on div "Messages" at bounding box center [67, 243] width 46 height 12
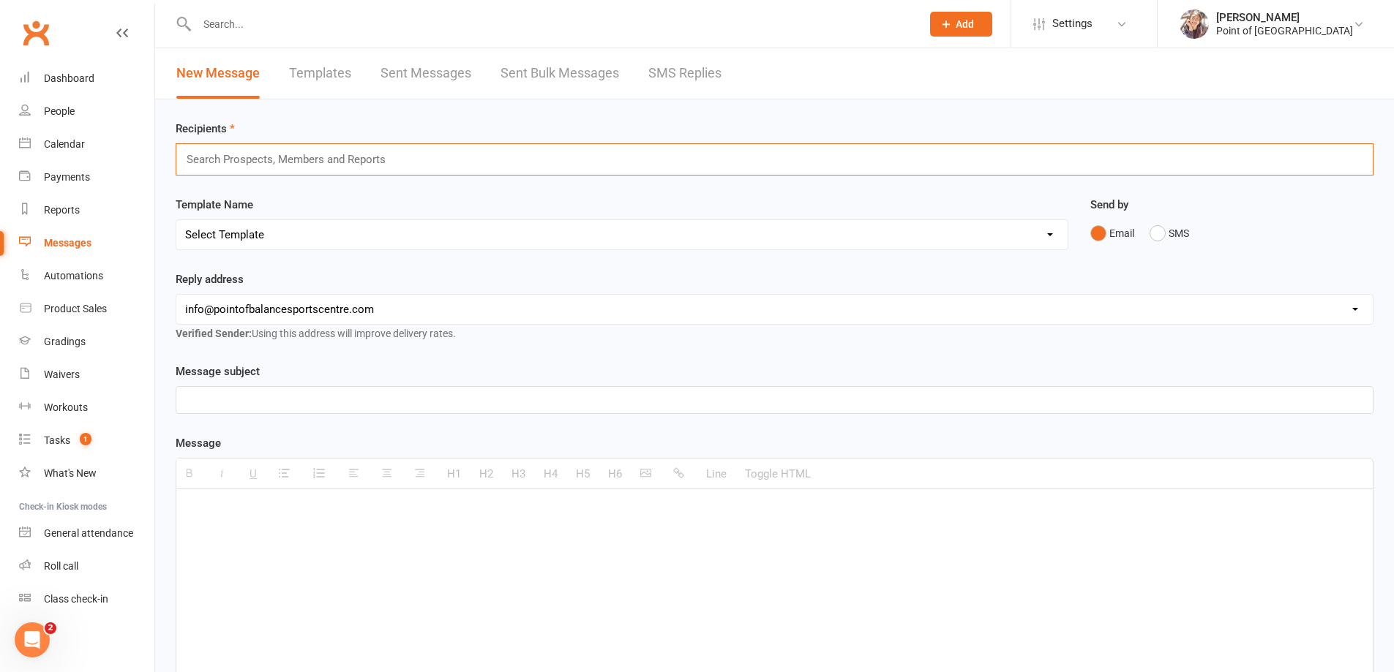
click at [340, 162] on input "text" at bounding box center [292, 159] width 214 height 19
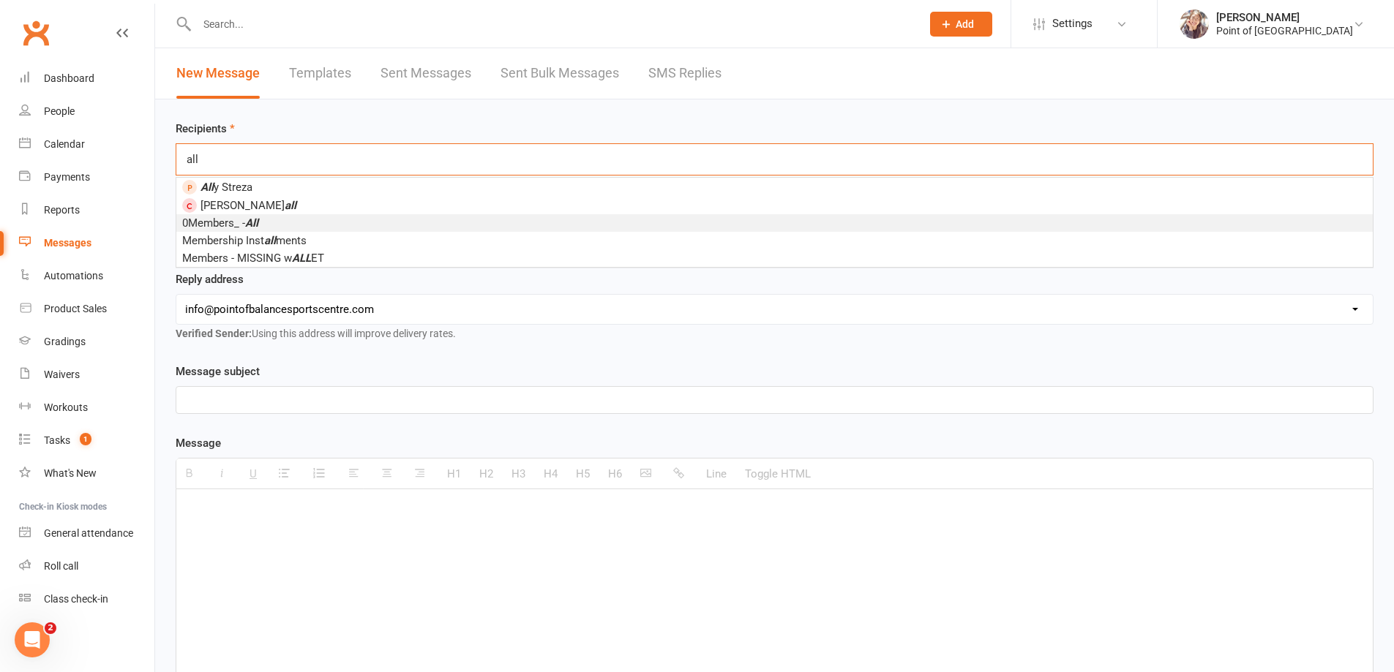
type input "all"
click at [316, 217] on li "0Members_ - All" at bounding box center [774, 223] width 1196 height 18
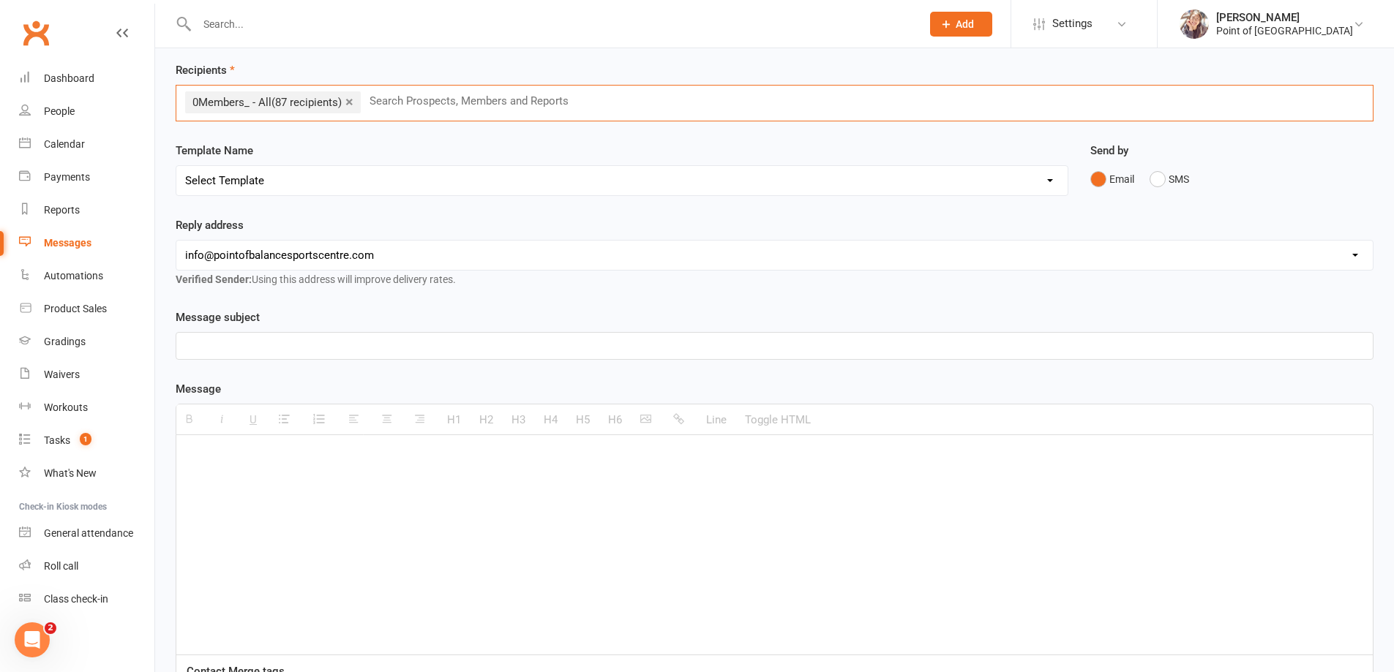
scroll to position [73, 0]
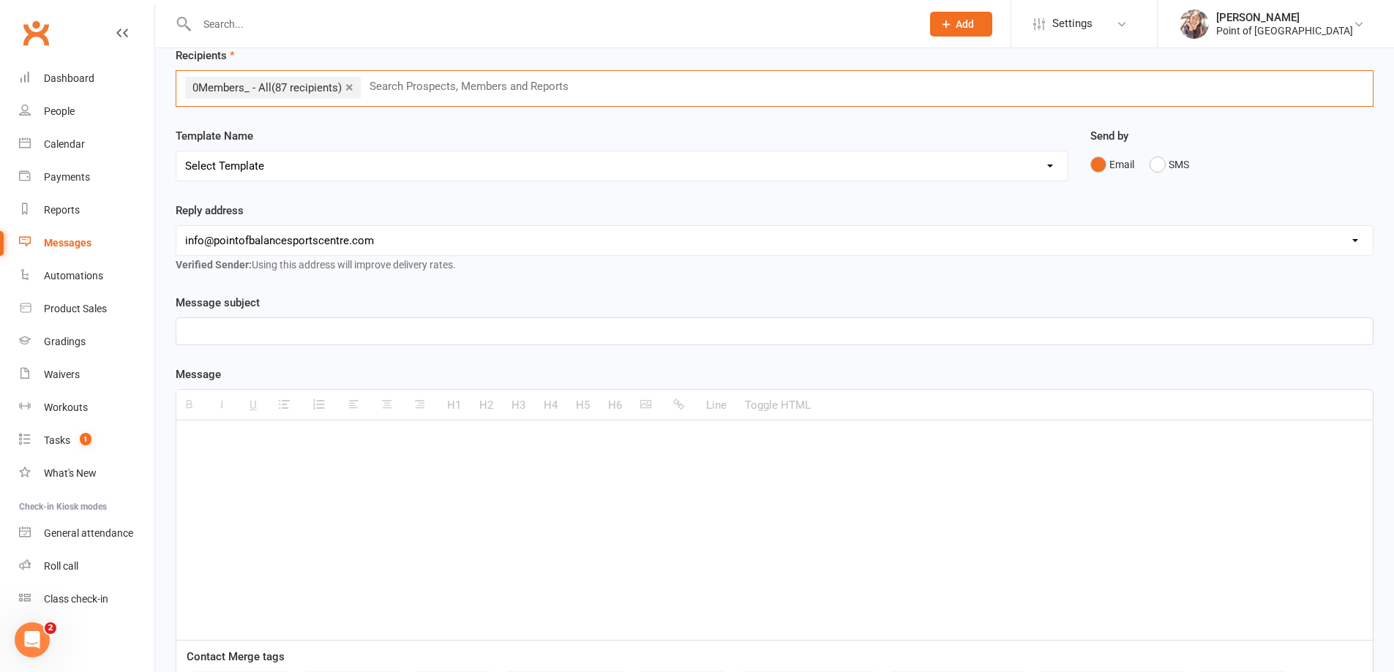
click at [316, 336] on p at bounding box center [774, 332] width 1179 height 18
